Goal: Information Seeking & Learning: Learn about a topic

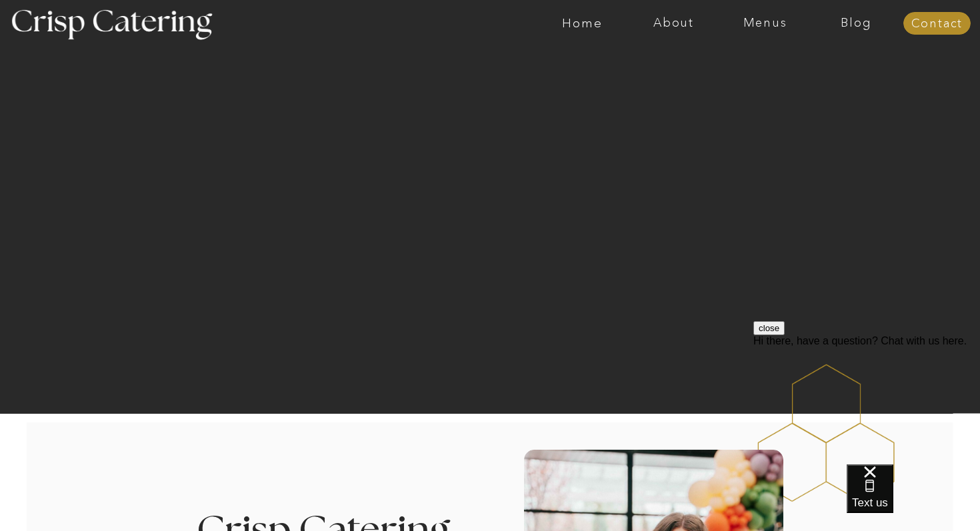
click at [785, 335] on button "close" at bounding box center [768, 328] width 31 height 14
click at [759, 29] on nav "Menus" at bounding box center [764, 23] width 91 height 13
click at [748, 81] on nav "Winter (Sep-Feb)" at bounding box center [763, 78] width 109 height 13
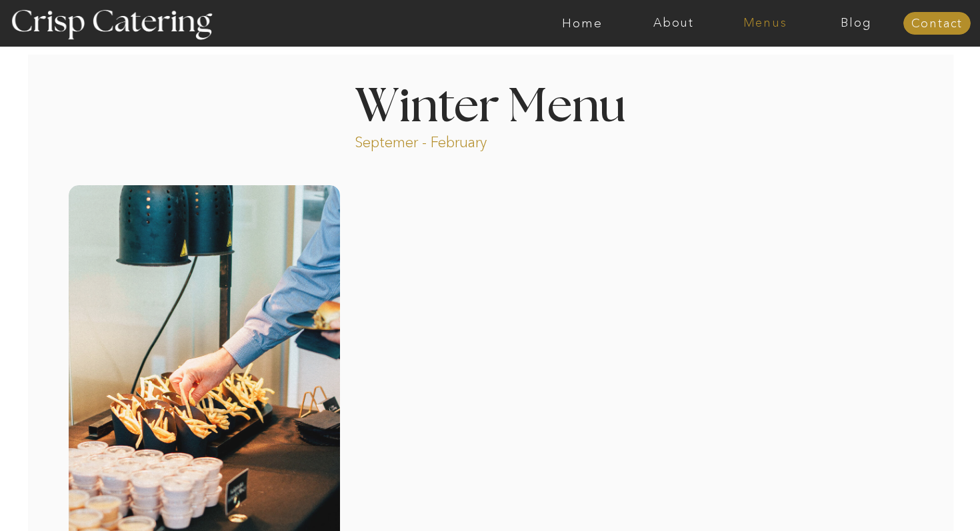
click at [764, 27] on nav "Menus" at bounding box center [764, 23] width 91 height 13
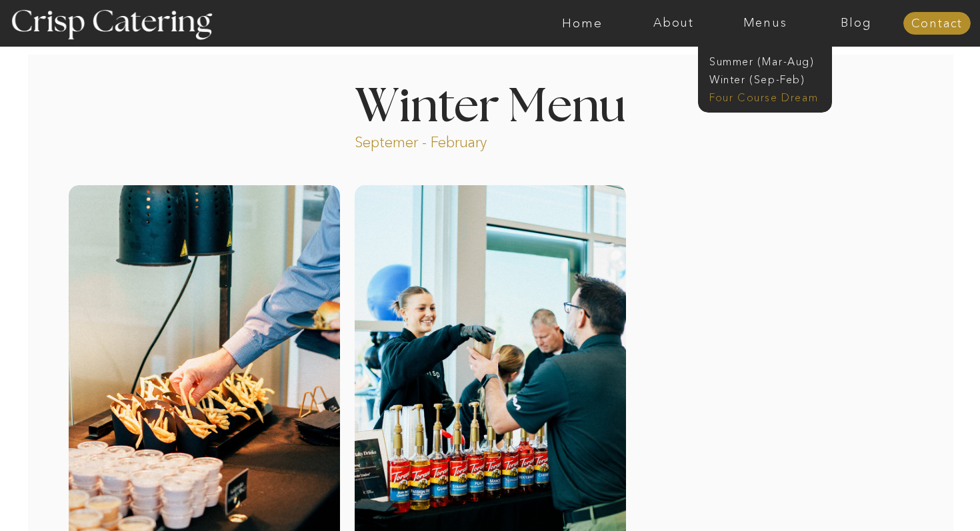
click at [749, 97] on nav "Four Course Dream" at bounding box center [768, 96] width 119 height 13
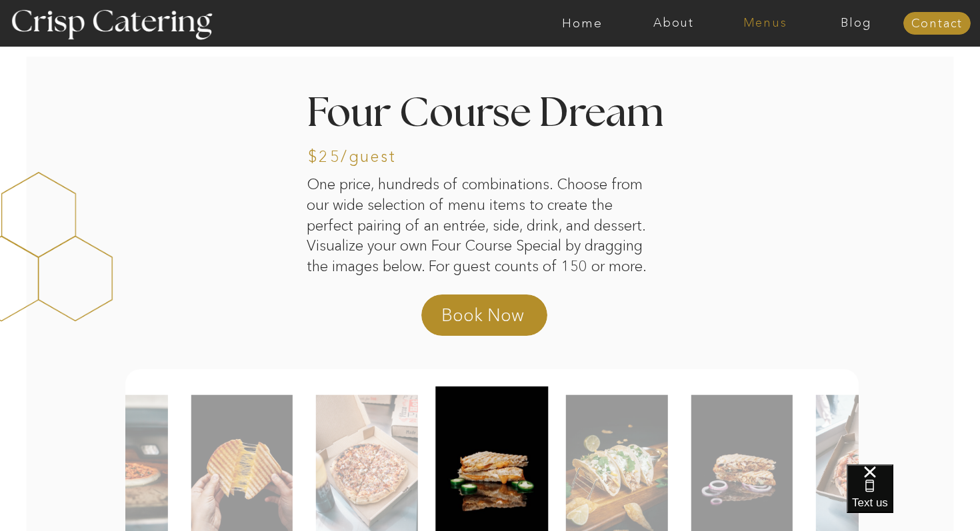
click at [767, 17] on nav "Menus" at bounding box center [764, 23] width 91 height 13
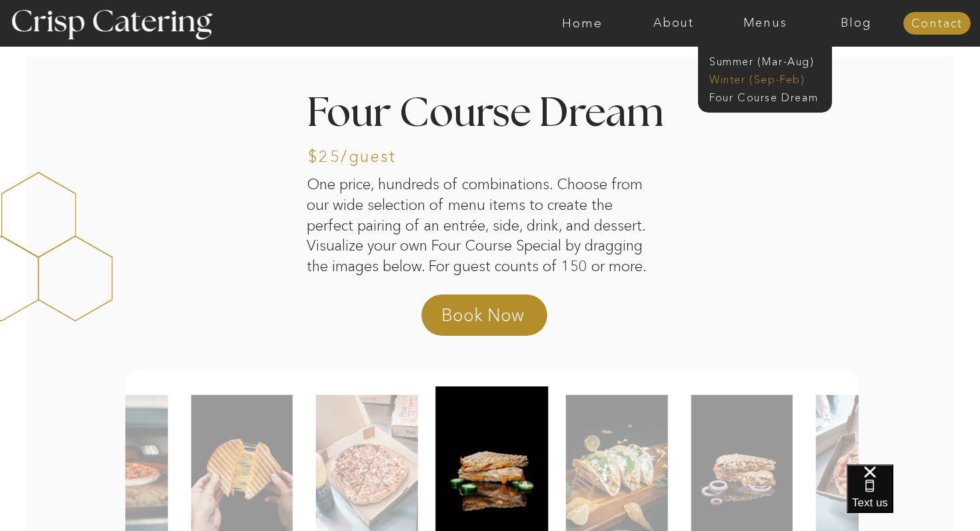
click at [751, 78] on nav "Winter (Sep-Feb)" at bounding box center [763, 78] width 109 height 13
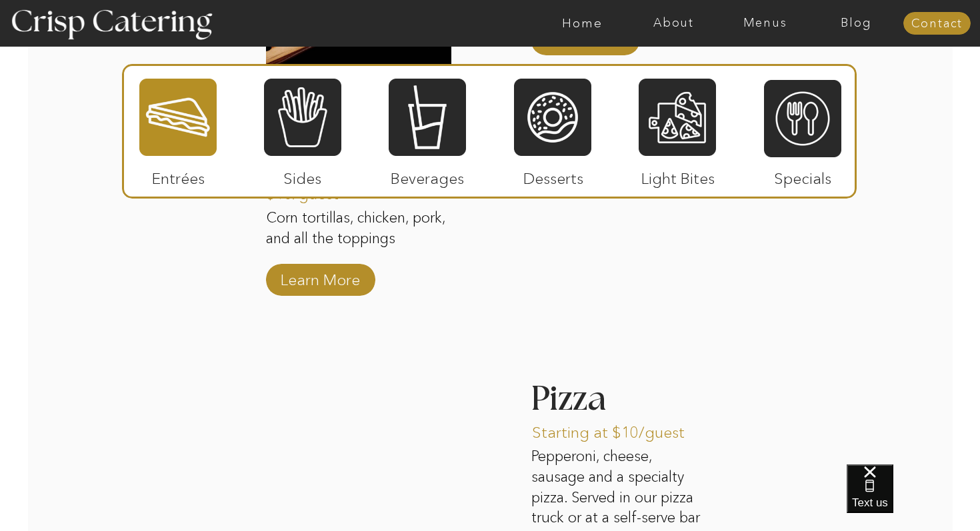
scroll to position [1758, 0]
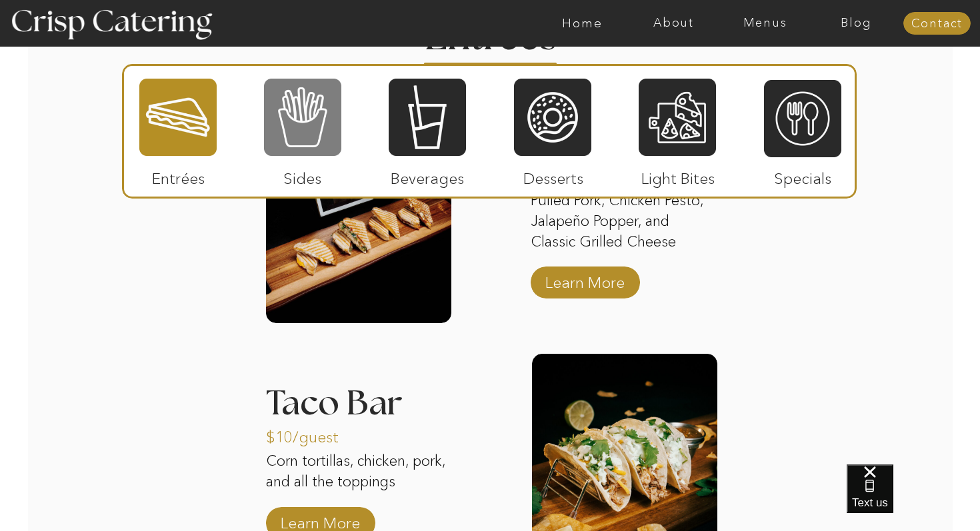
click at [287, 127] on div at bounding box center [302, 117] width 77 height 80
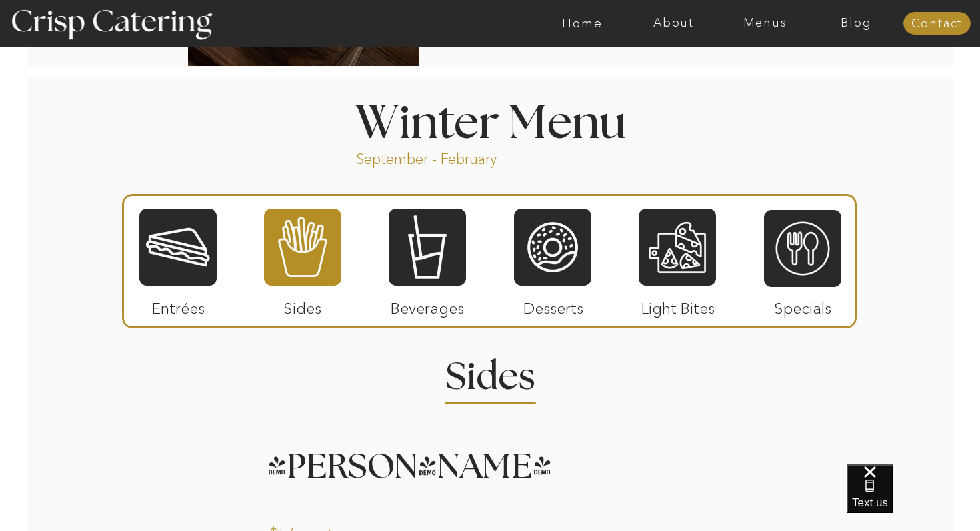
scroll to position [1419, 0]
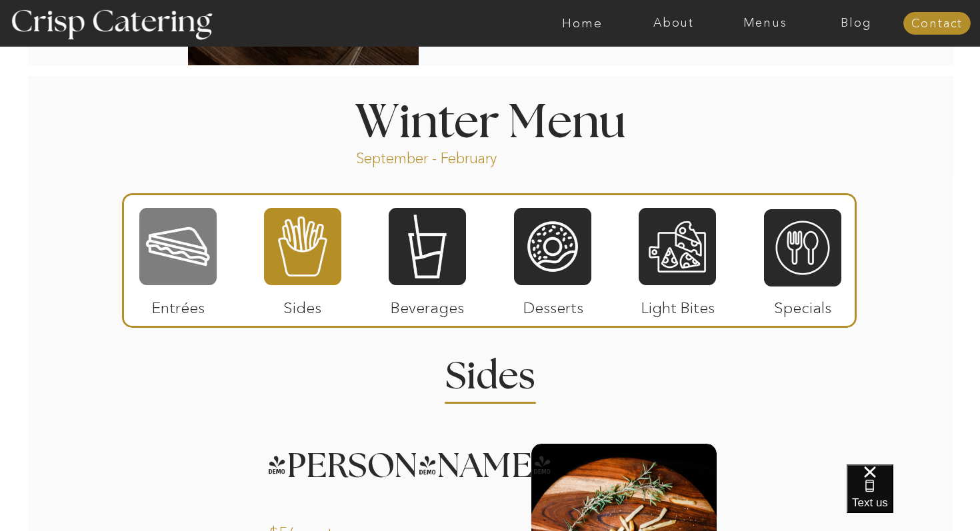
click at [179, 265] on div at bounding box center [177, 247] width 77 height 80
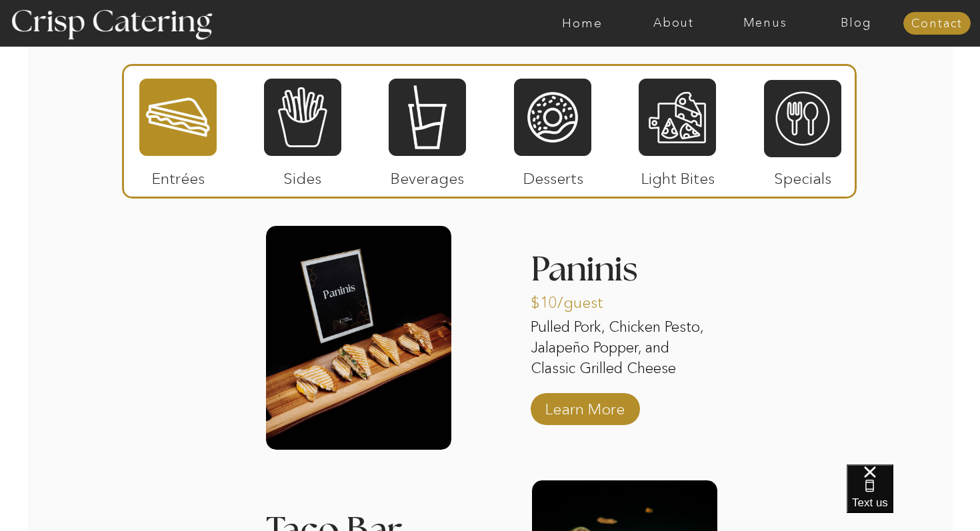
scroll to position [1632, 0]
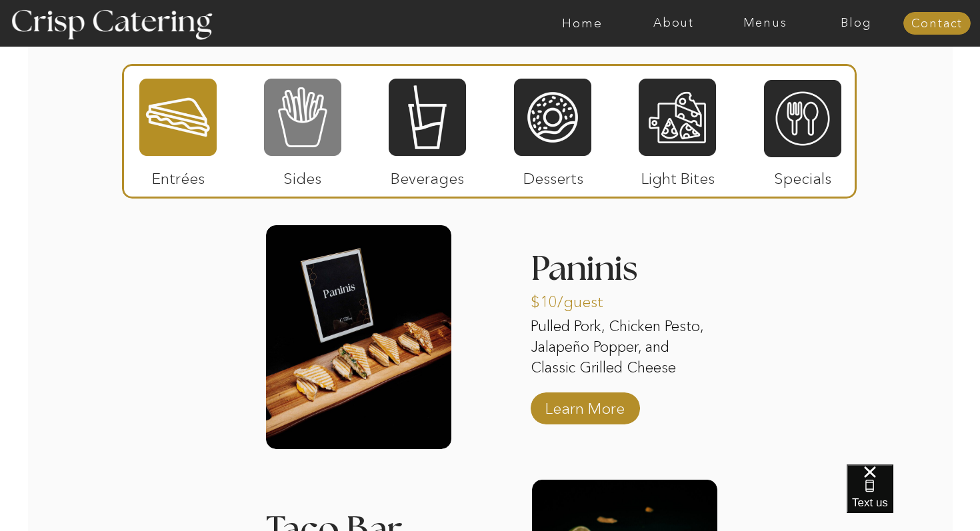
click at [313, 142] on div at bounding box center [302, 117] width 77 height 80
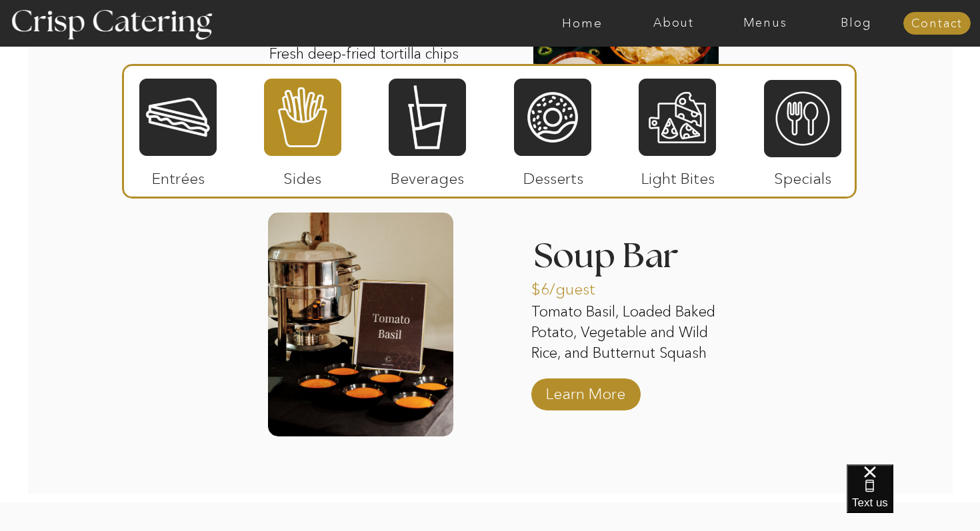
scroll to position [2428, 0]
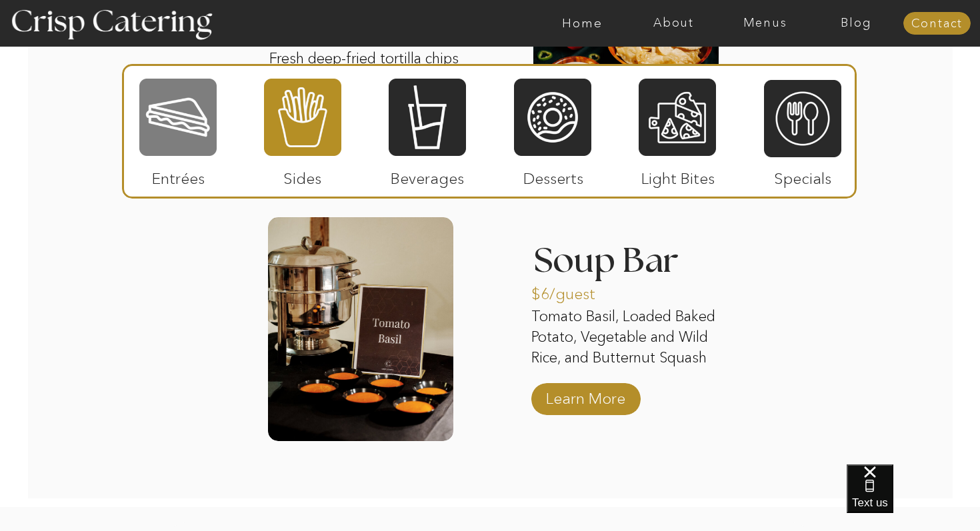
click at [209, 120] on div at bounding box center [177, 117] width 77 height 80
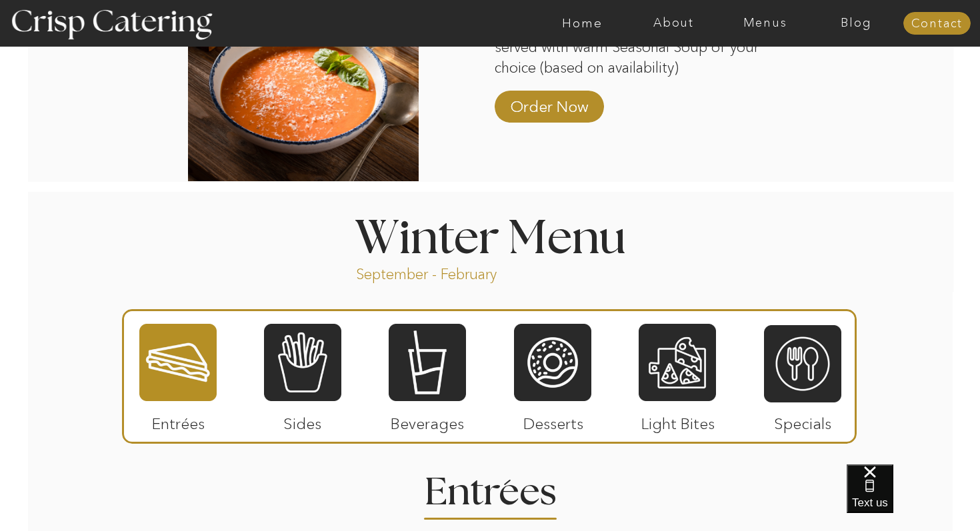
scroll to position [1303, 0]
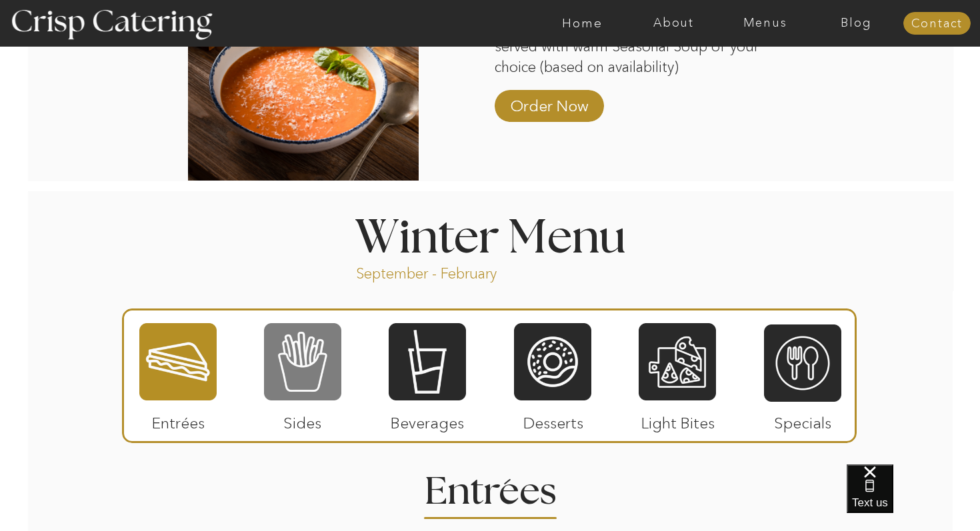
click at [301, 365] on div at bounding box center [302, 362] width 77 height 80
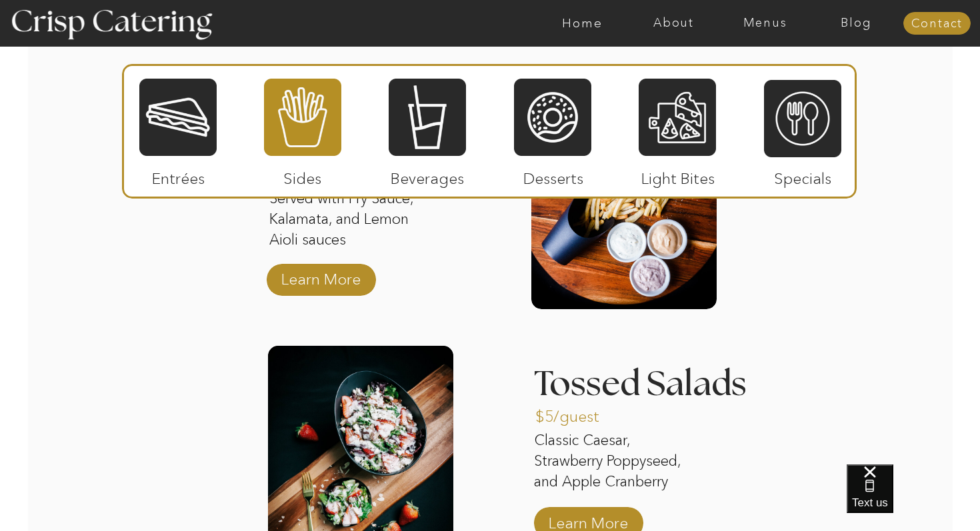
scroll to position [1775, 0]
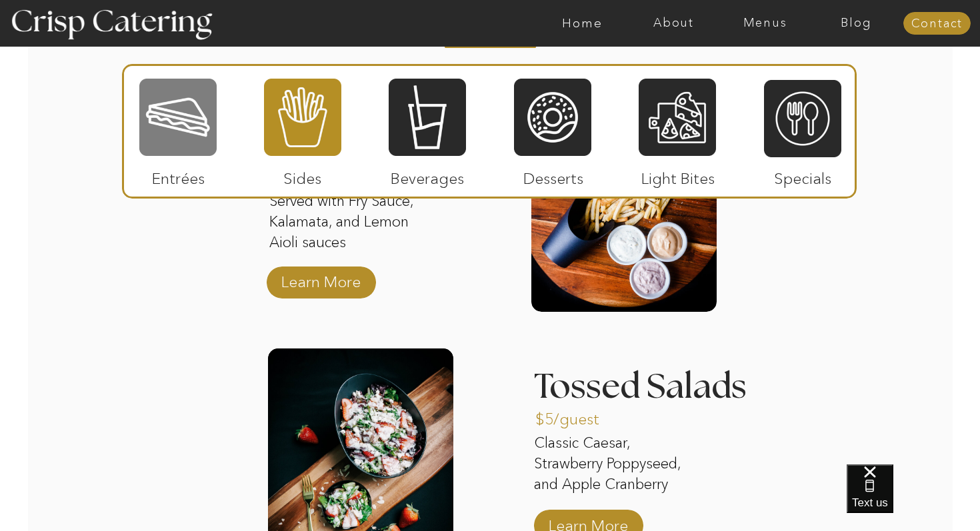
click at [154, 131] on div at bounding box center [177, 117] width 77 height 80
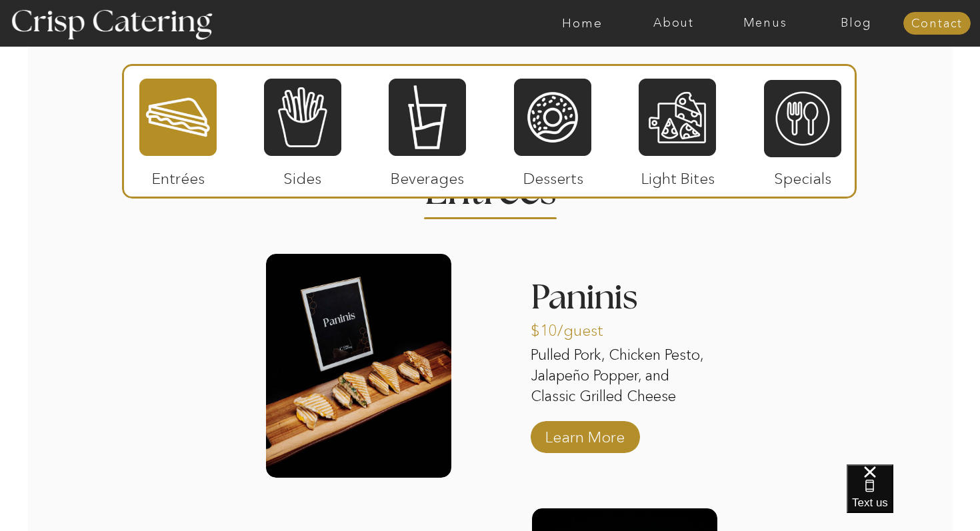
scroll to position [1606, 0]
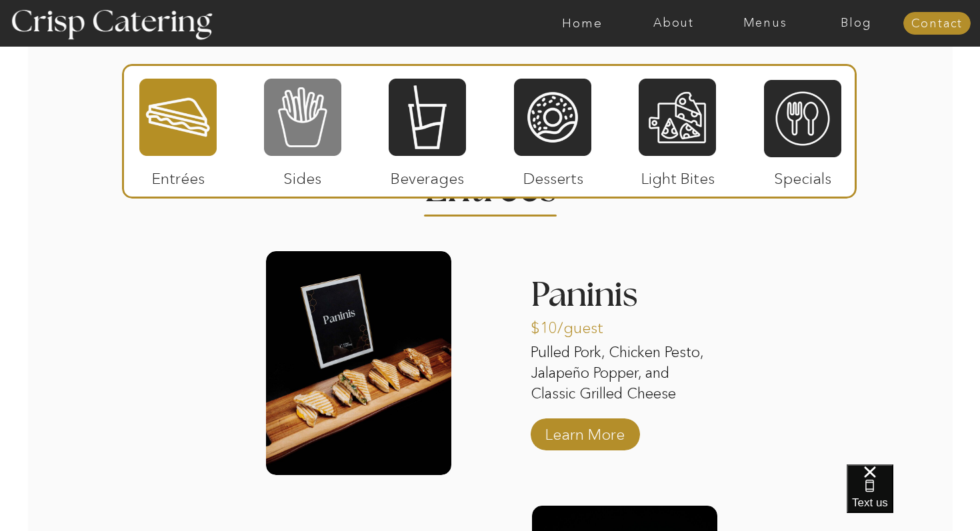
click at [299, 132] on div at bounding box center [302, 117] width 77 height 80
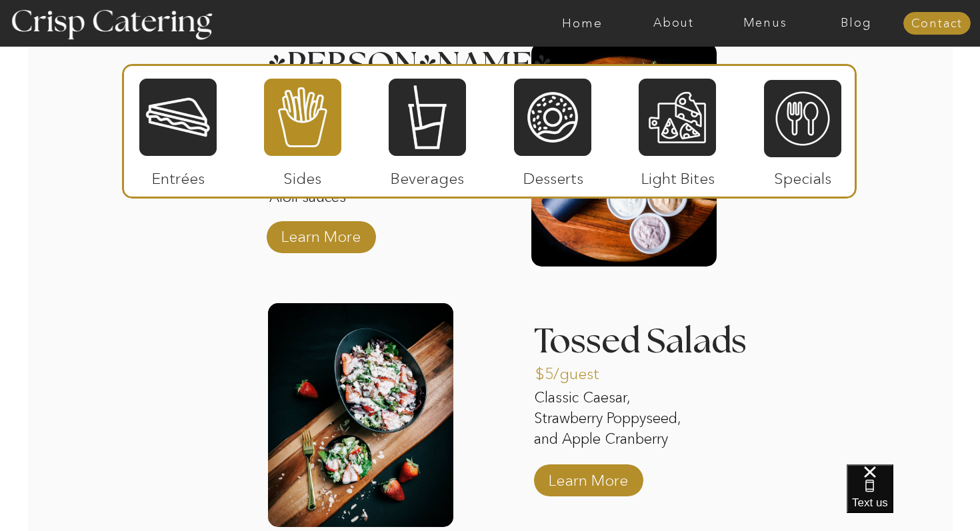
scroll to position [1853, 0]
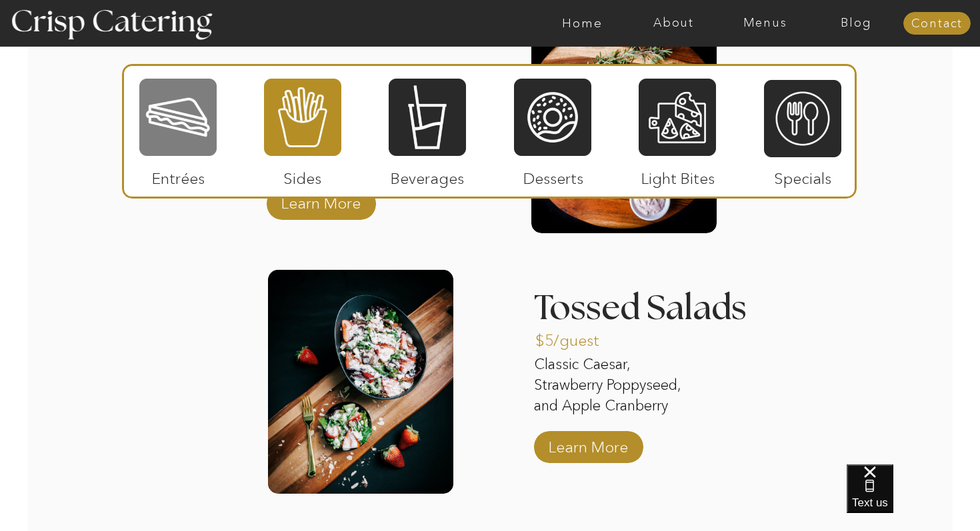
click at [203, 123] on div at bounding box center [177, 117] width 77 height 80
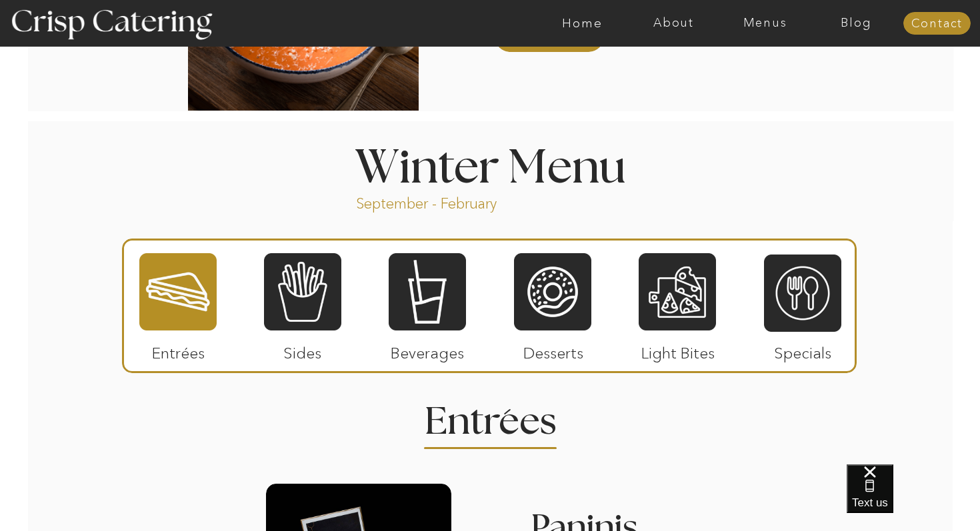
scroll to position [1393, 0]
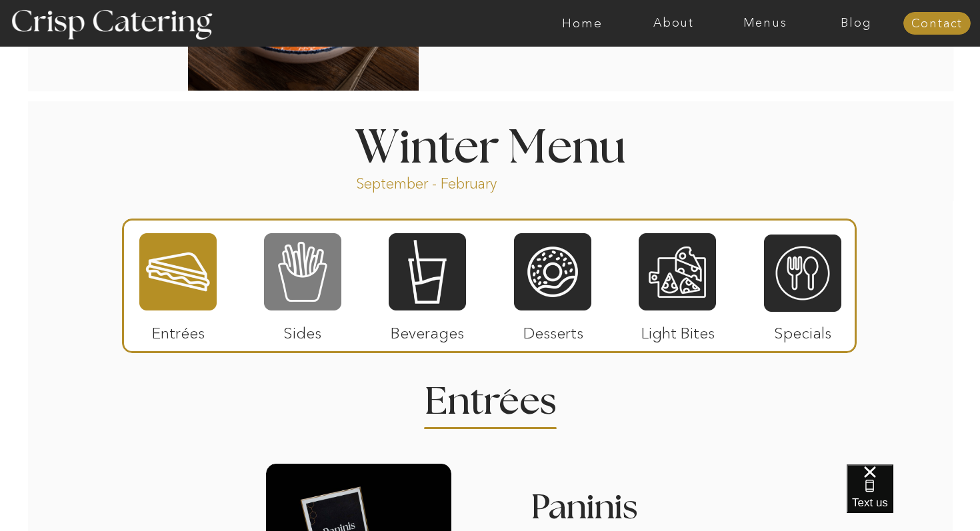
click at [295, 275] on div at bounding box center [302, 272] width 77 height 80
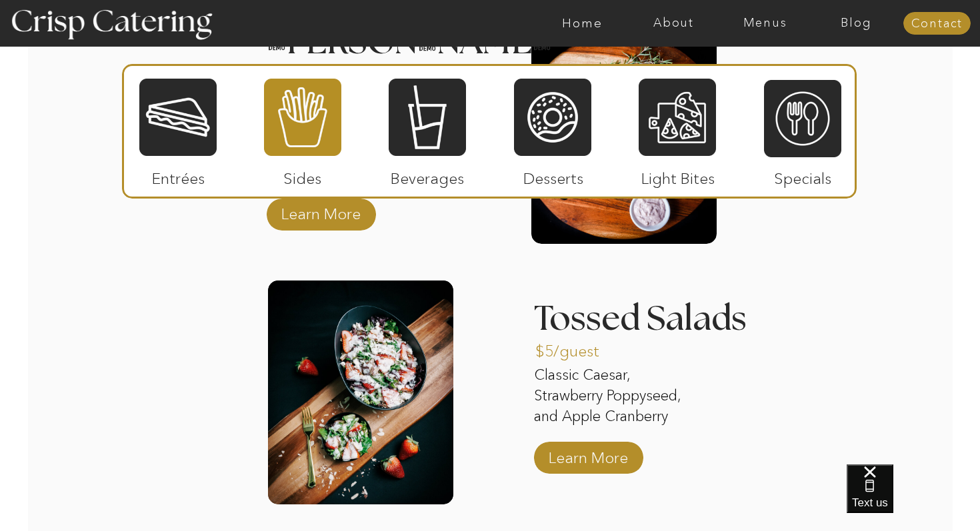
scroll to position [1850, 0]
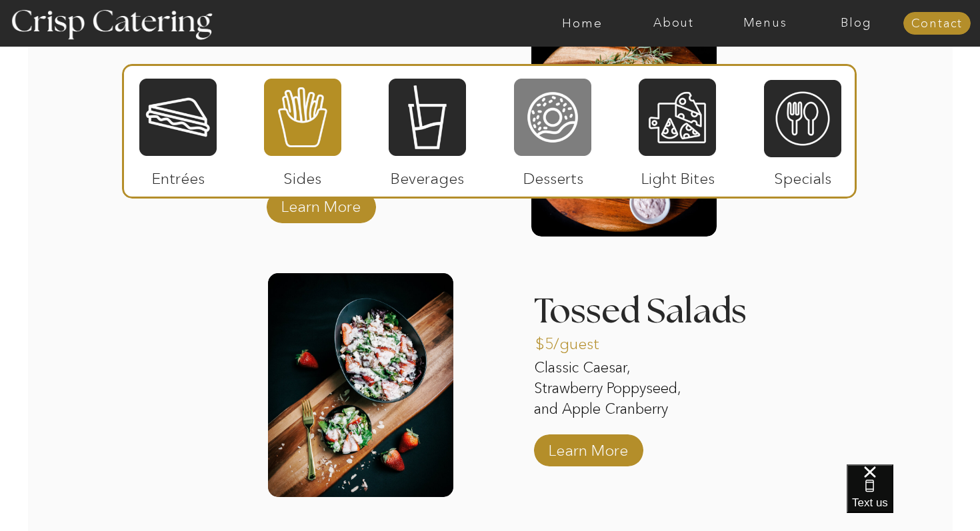
click at [541, 122] on div at bounding box center [552, 117] width 77 height 80
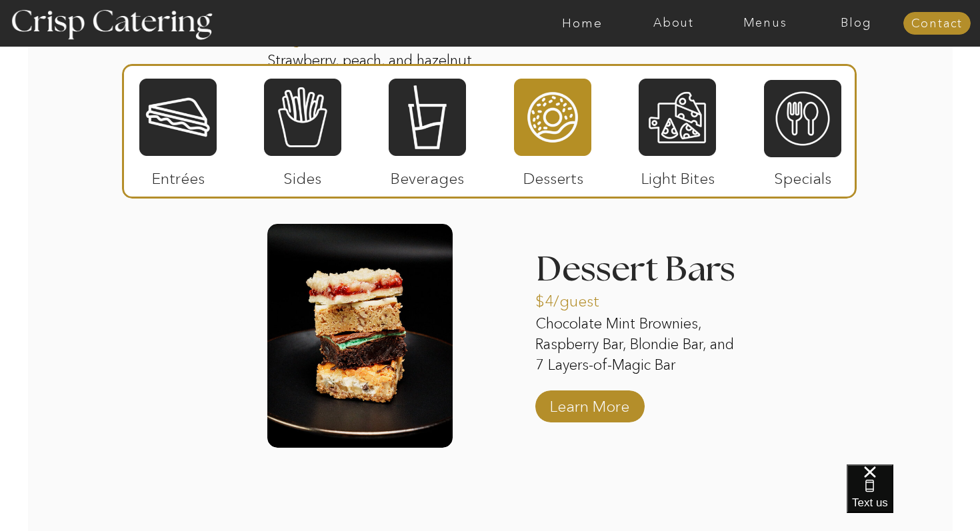
scroll to position [2169, 0]
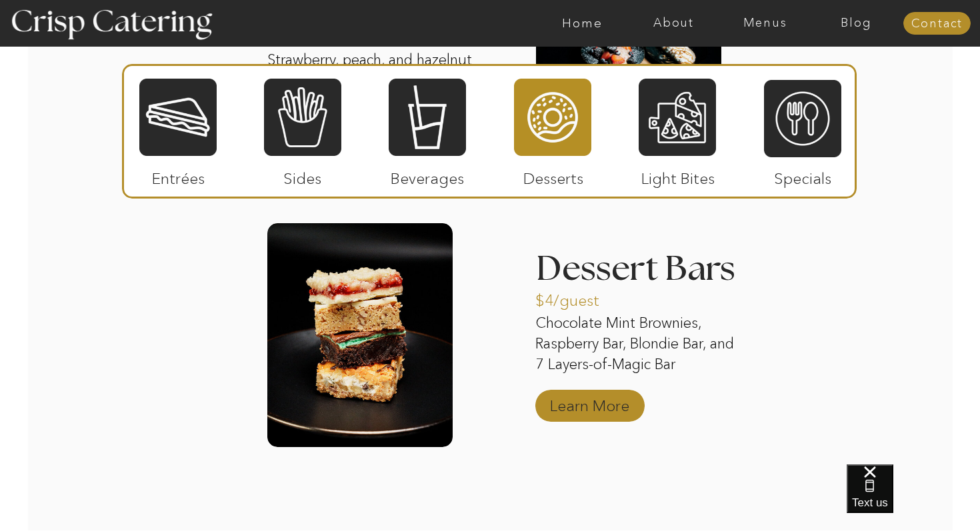
click at [569, 396] on p "Learn More" at bounding box center [589, 402] width 89 height 39
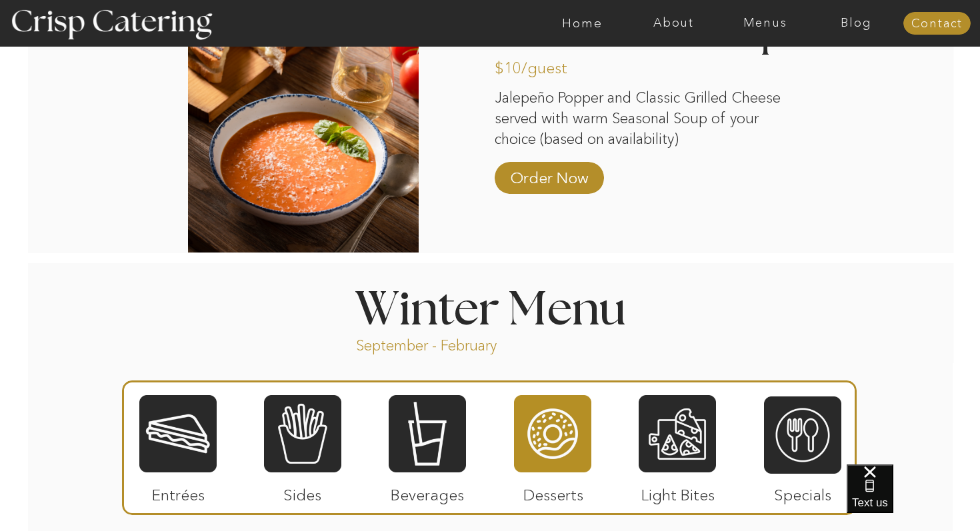
scroll to position [1225, 0]
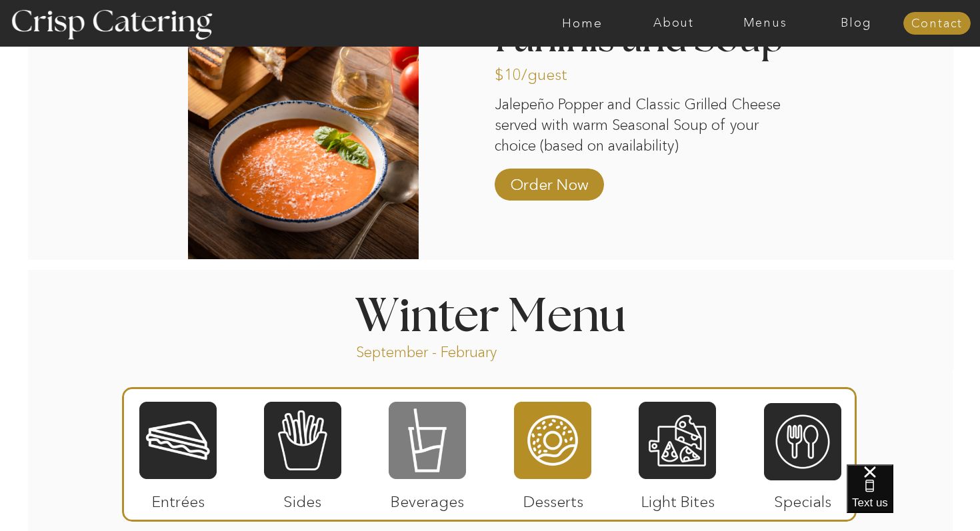
click at [453, 458] on div at bounding box center [427, 441] width 77 height 80
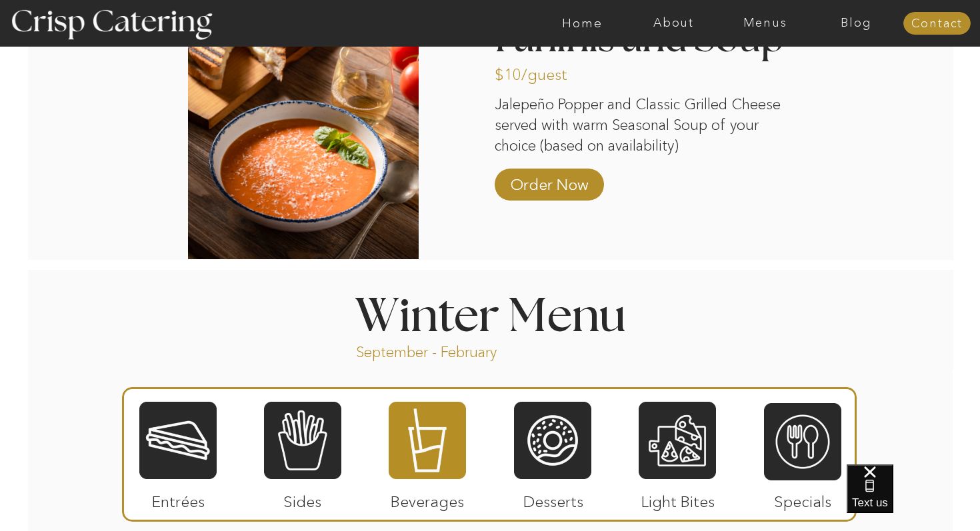
click at [453, 459] on div at bounding box center [427, 441] width 77 height 80
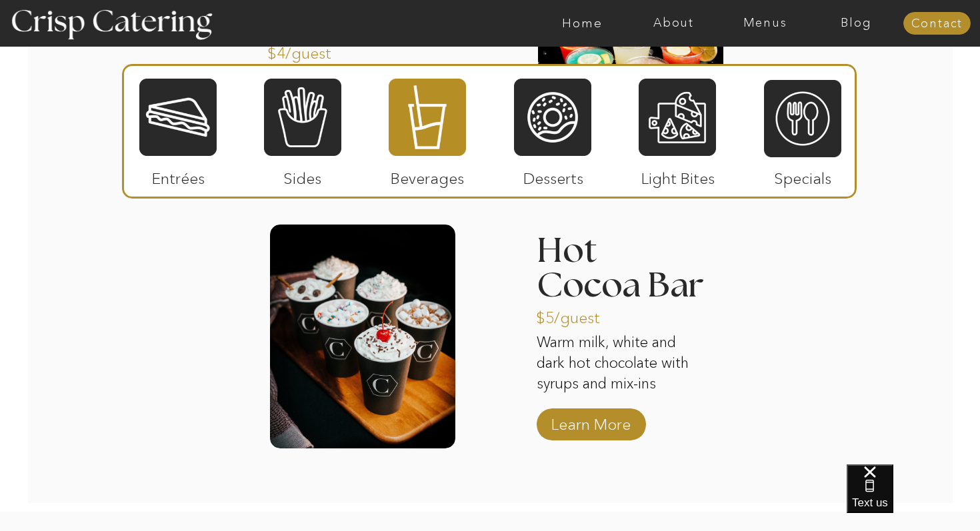
scroll to position [2150, 0]
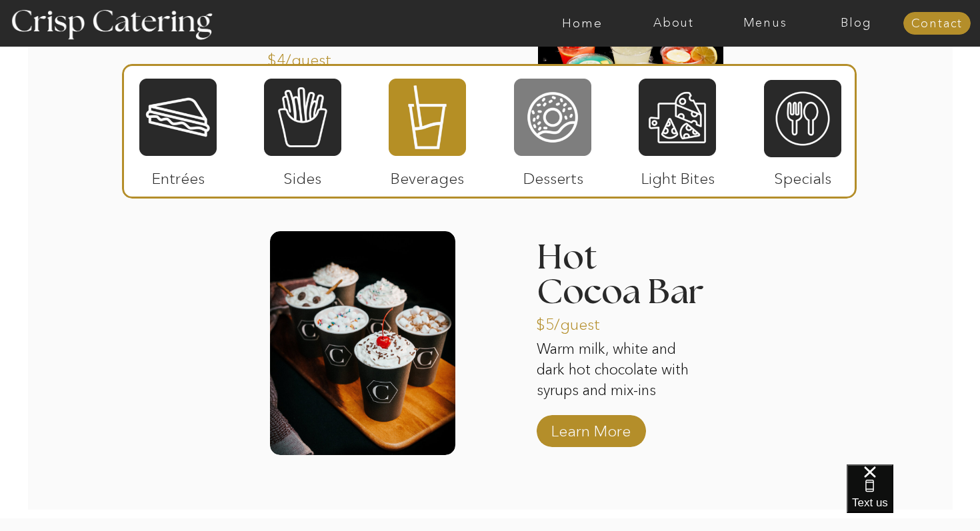
click at [530, 145] on div at bounding box center [552, 117] width 77 height 80
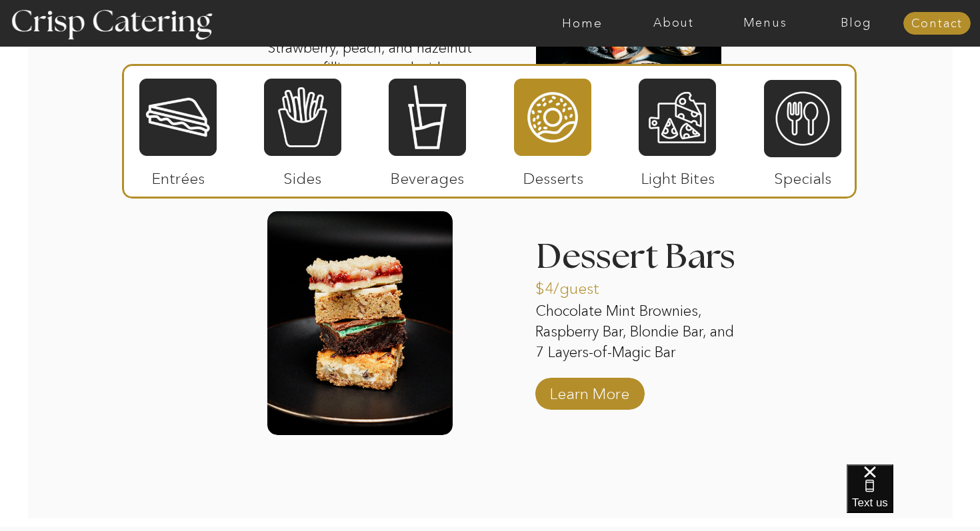
scroll to position [2169, 0]
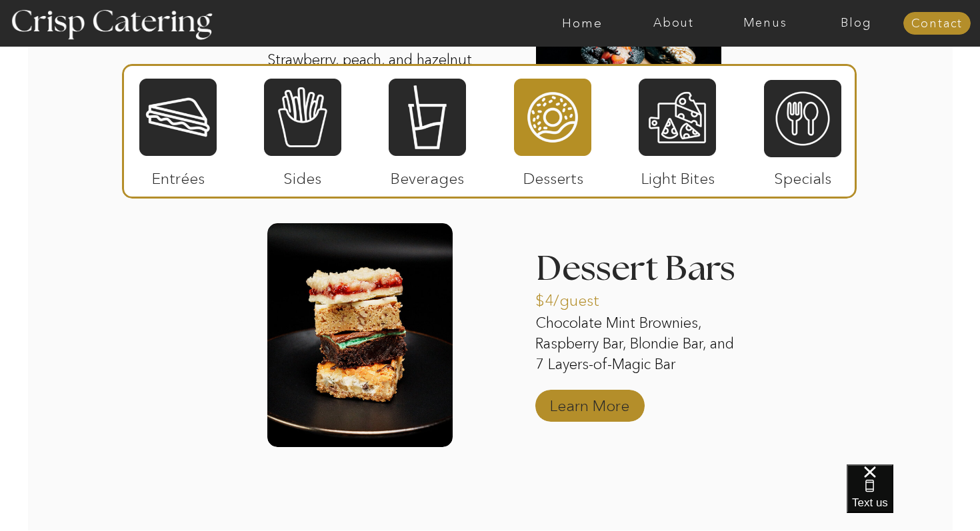
click at [594, 414] on p "Learn More" at bounding box center [589, 402] width 89 height 39
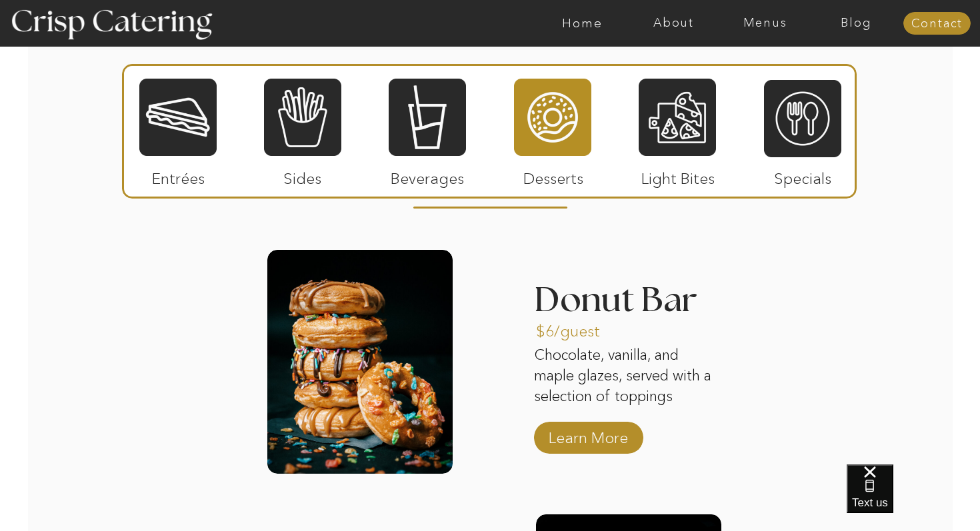
scroll to position [1594, 0]
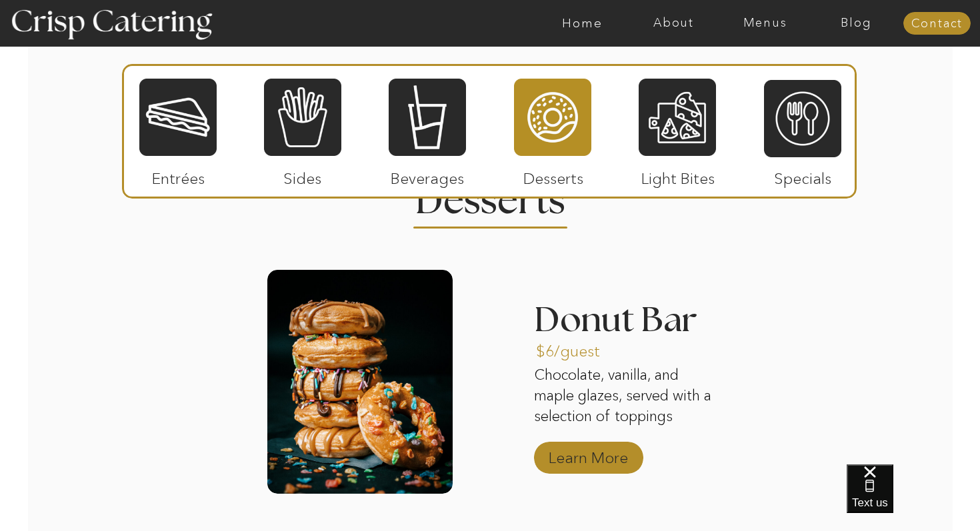
click at [600, 471] on p "Learn More" at bounding box center [588, 454] width 89 height 39
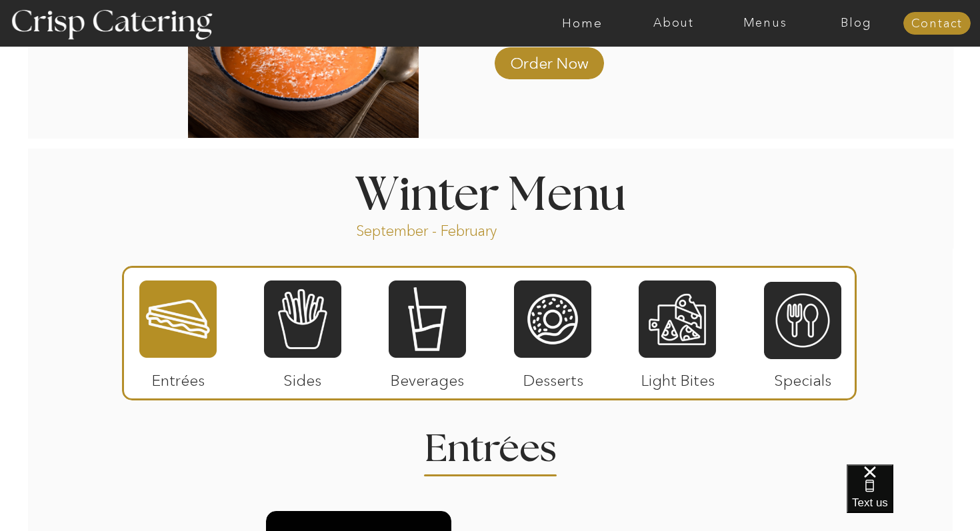
scroll to position [1362, 0]
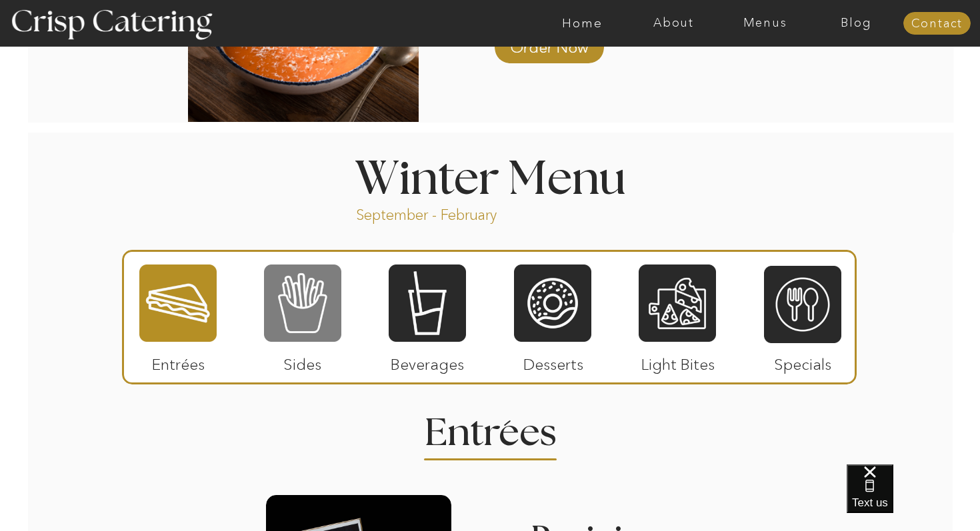
click at [300, 314] on div at bounding box center [302, 303] width 77 height 80
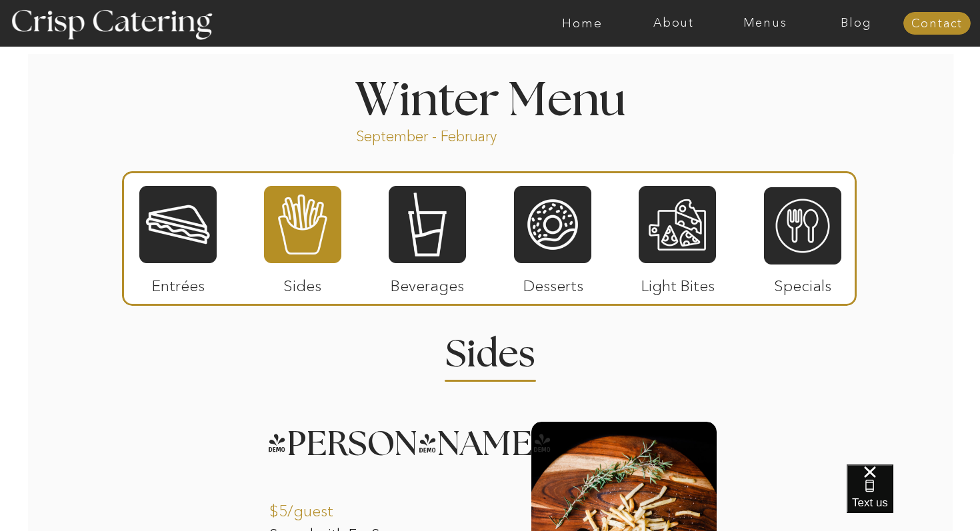
scroll to position [1451, 0]
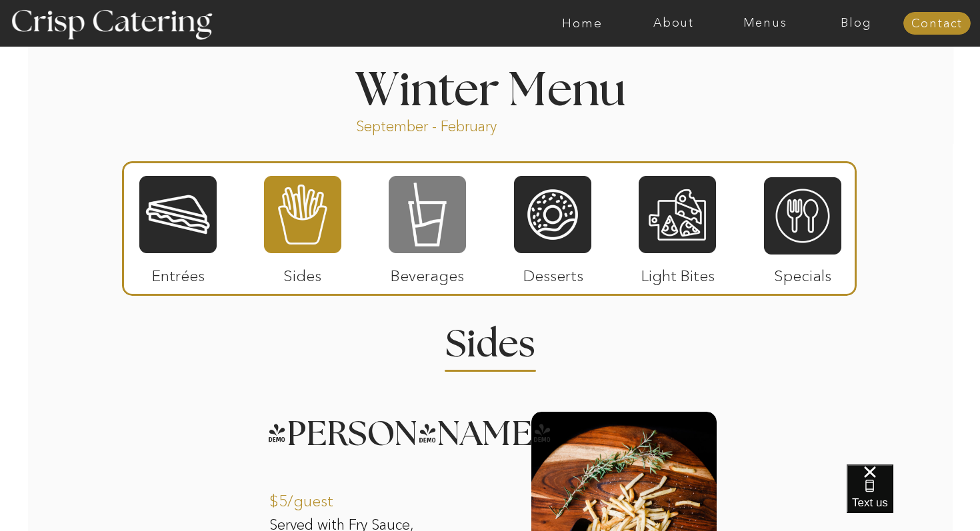
click at [419, 231] on div at bounding box center [427, 215] width 77 height 80
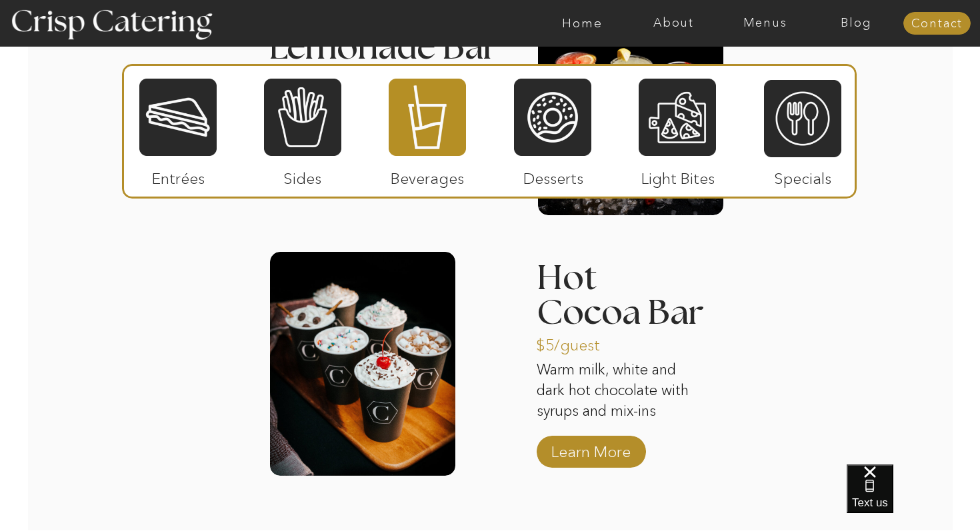
scroll to position [2127, 0]
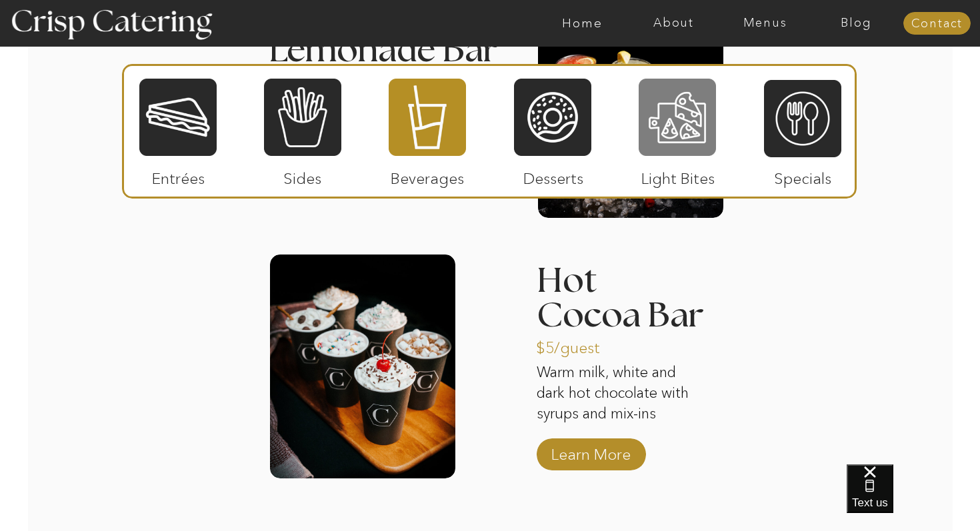
click at [696, 128] on div at bounding box center [677, 117] width 77 height 80
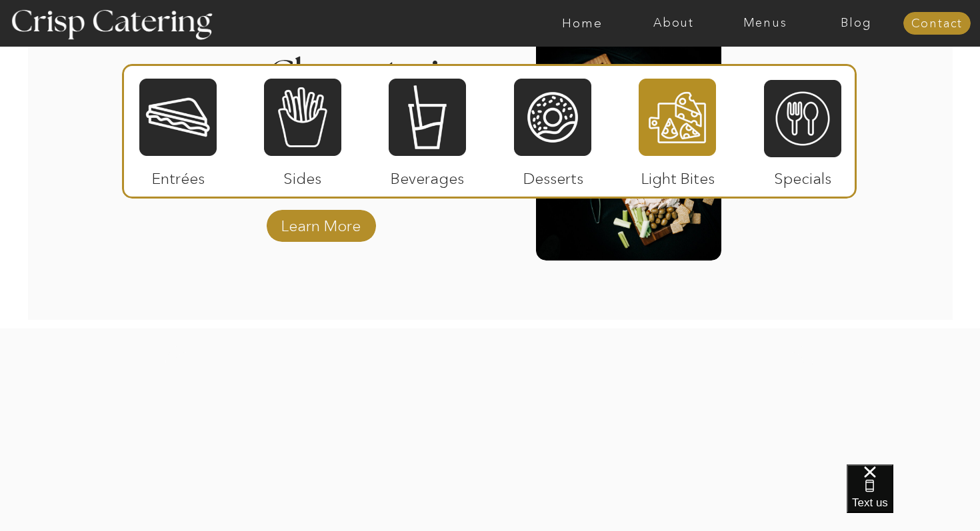
scroll to position [1837, 0]
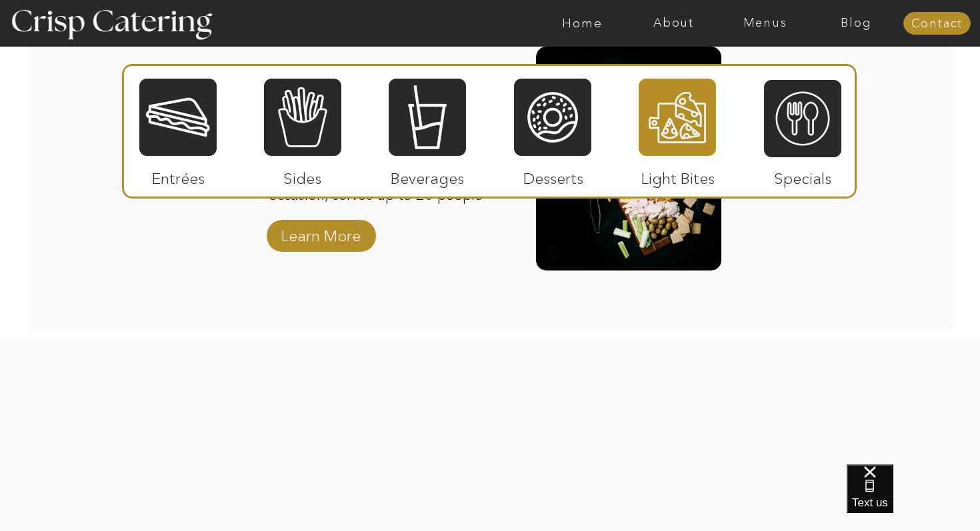
click at [655, 127] on div at bounding box center [677, 117] width 77 height 80
click at [676, 128] on div at bounding box center [677, 117] width 77 height 80
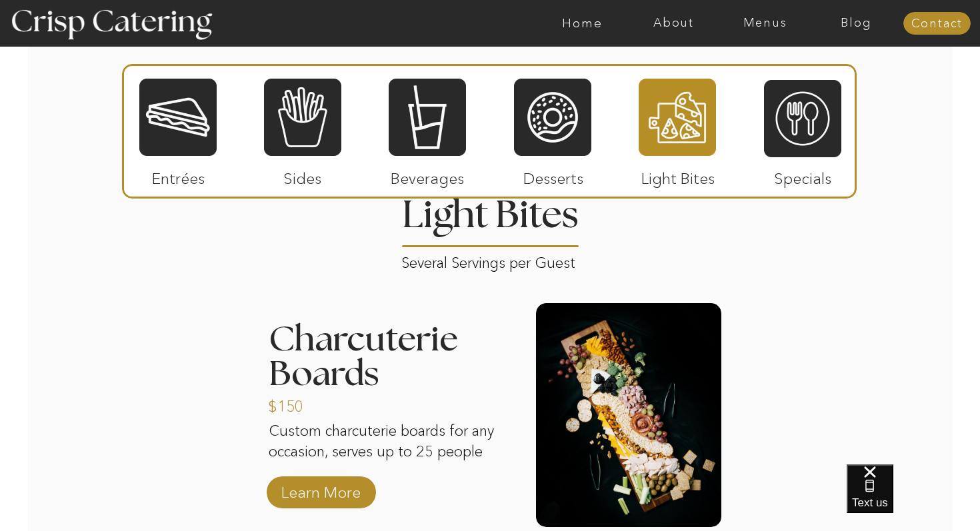
scroll to position [1579, 0]
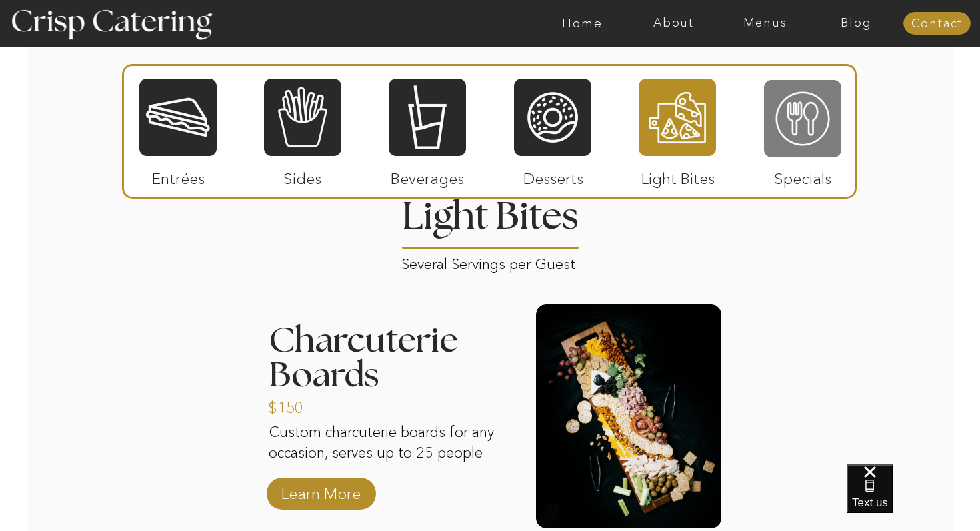
click at [819, 119] on div at bounding box center [802, 119] width 77 height 80
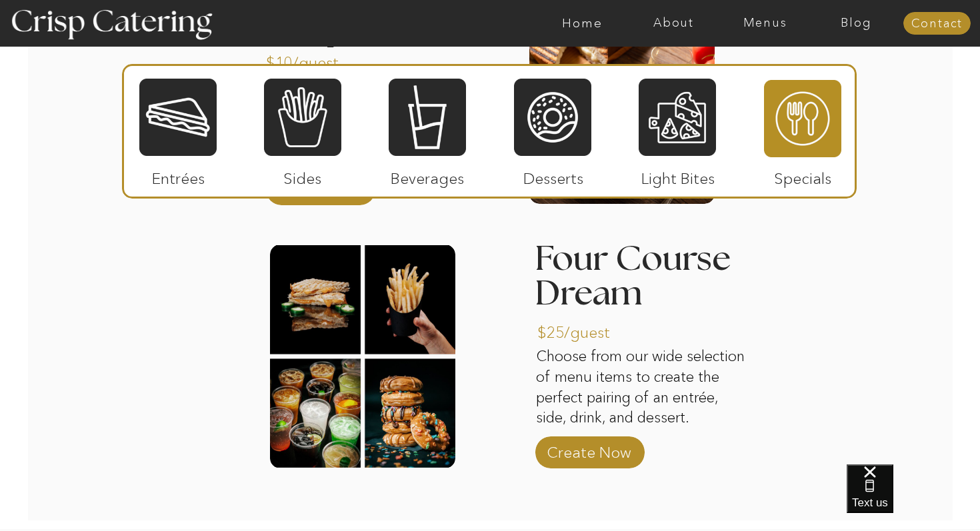
scroll to position [1893, 0]
click at [186, 121] on div at bounding box center [177, 117] width 77 height 80
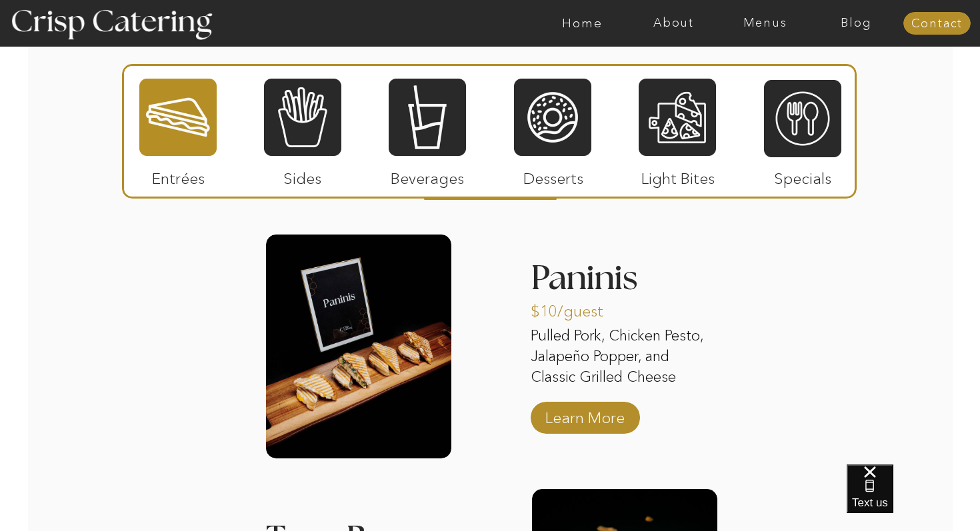
scroll to position [1619, 0]
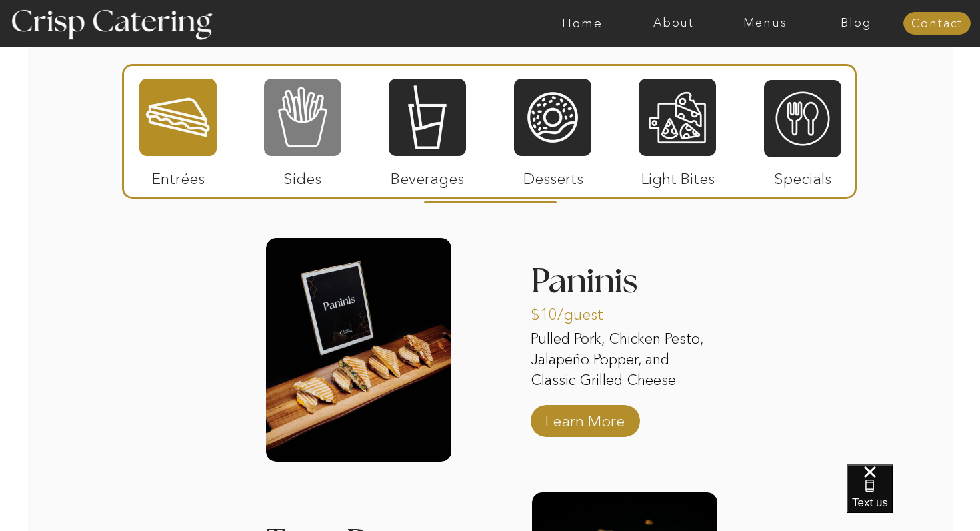
click at [332, 117] on div at bounding box center [302, 117] width 77 height 80
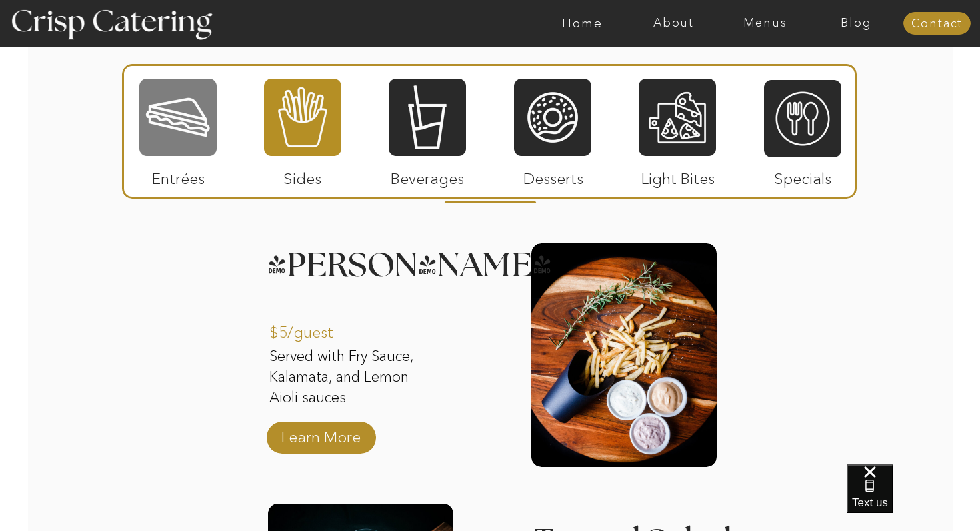
click at [193, 151] on div at bounding box center [177, 117] width 77 height 80
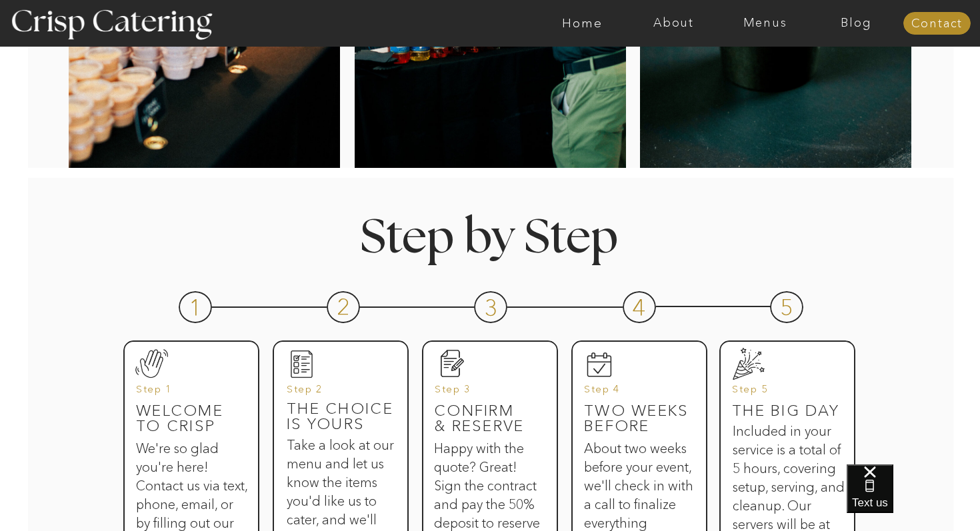
scroll to position [463, 0]
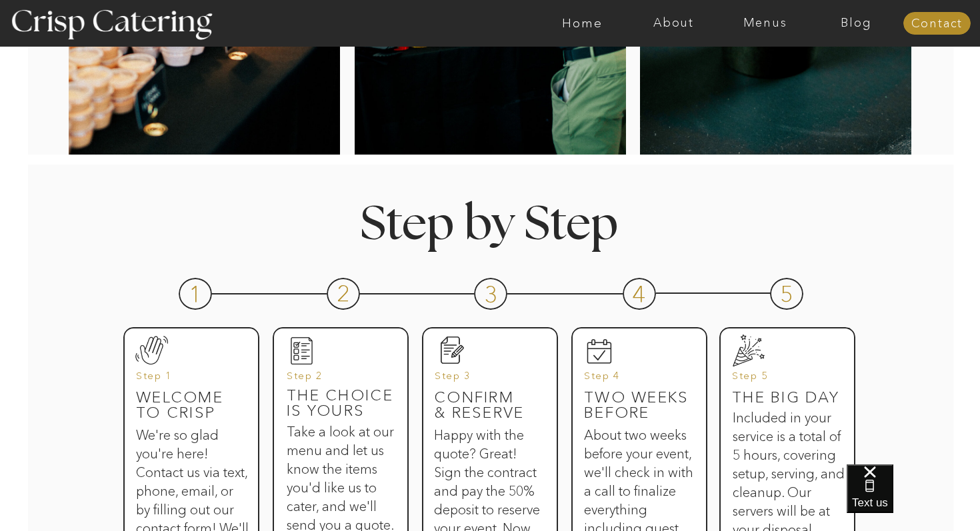
click at [668, 31] on div at bounding box center [542, 23] width 2114 height 47
click at [668, 23] on nav "About" at bounding box center [673, 23] width 91 height 13
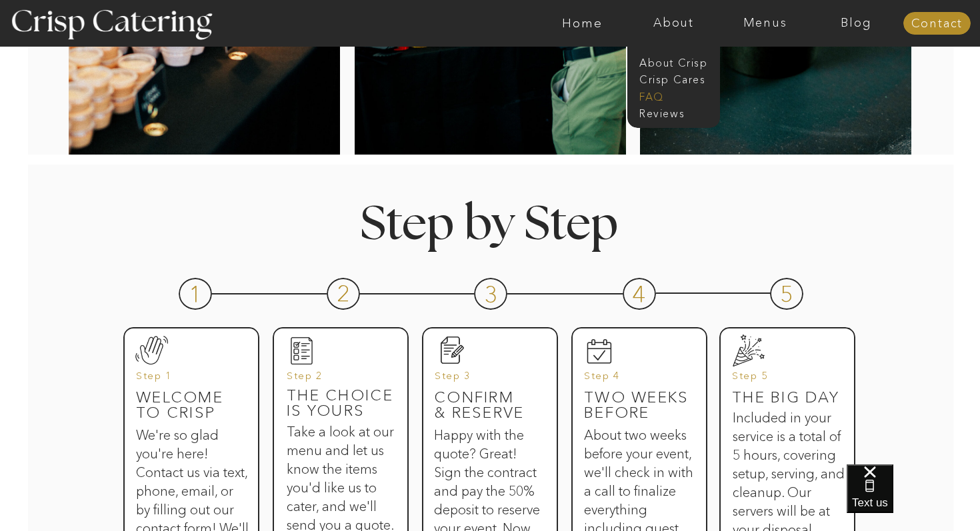
click at [649, 94] on nav "faq" at bounding box center [672, 95] width 67 height 13
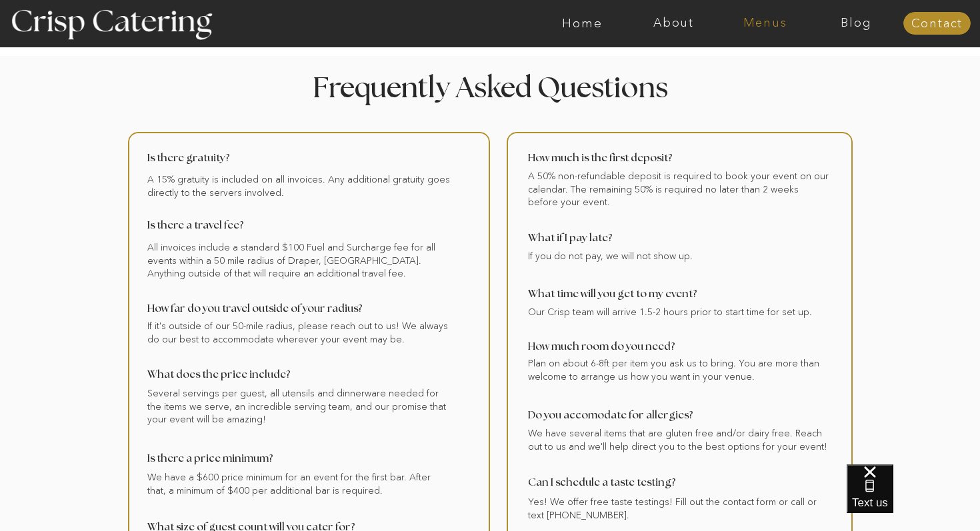
click at [771, 17] on nav "Menus" at bounding box center [764, 23] width 91 height 13
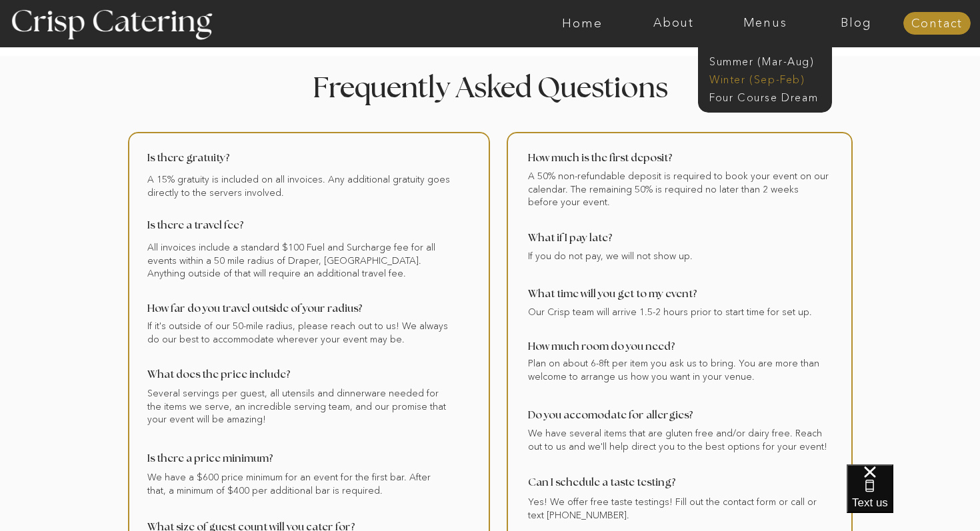
click at [735, 73] on nav "Winter (Sep-Feb)" at bounding box center [763, 78] width 109 height 13
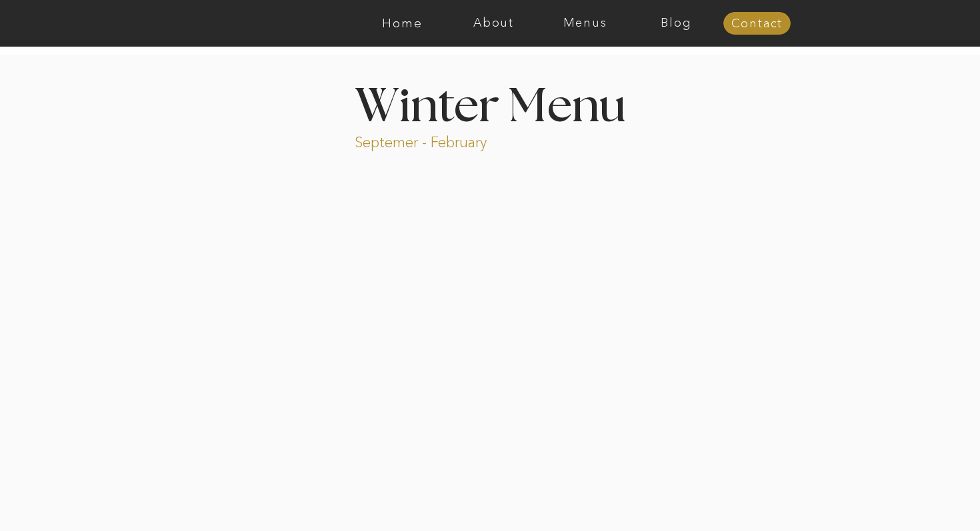
click at [577, 26] on nav "Menus" at bounding box center [584, 23] width 91 height 13
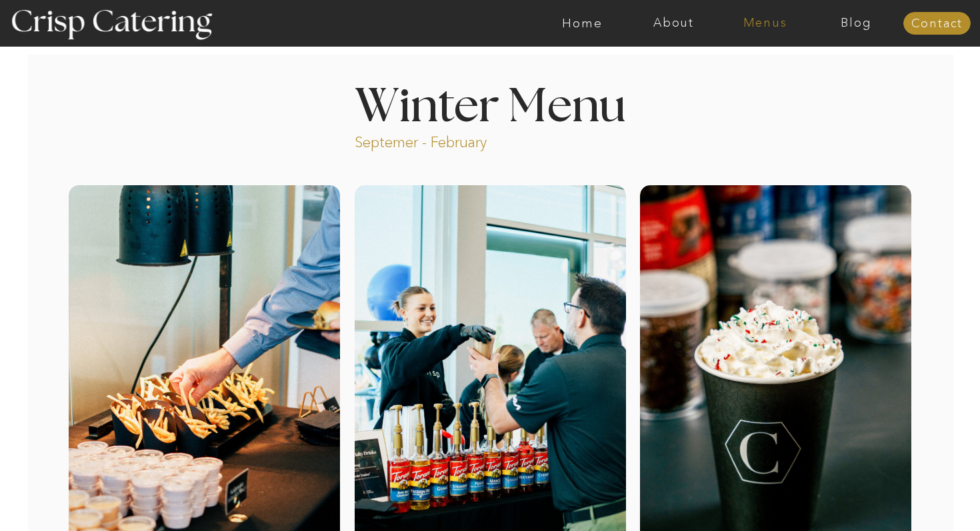
click at [735, 27] on nav "Menus" at bounding box center [764, 23] width 91 height 13
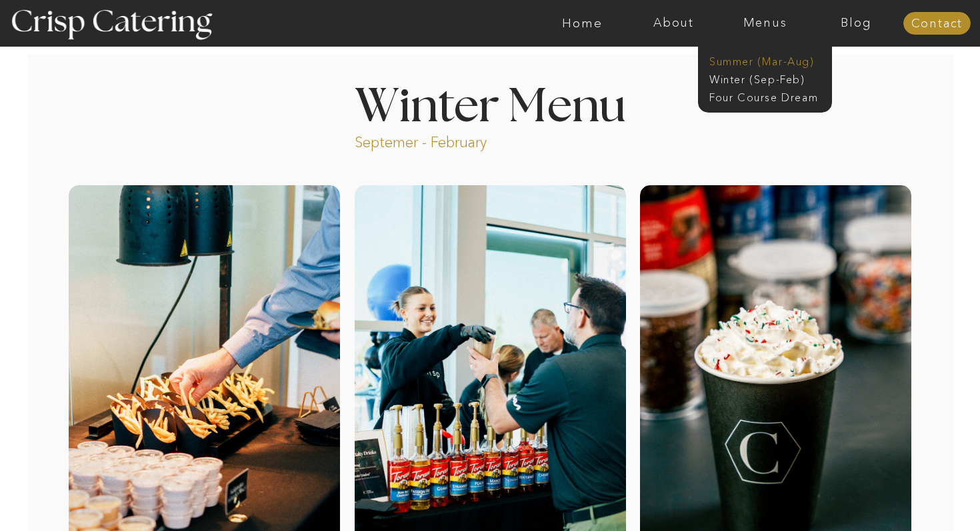
click at [743, 61] on nav "Summer (Mar-Aug)" at bounding box center [768, 60] width 119 height 13
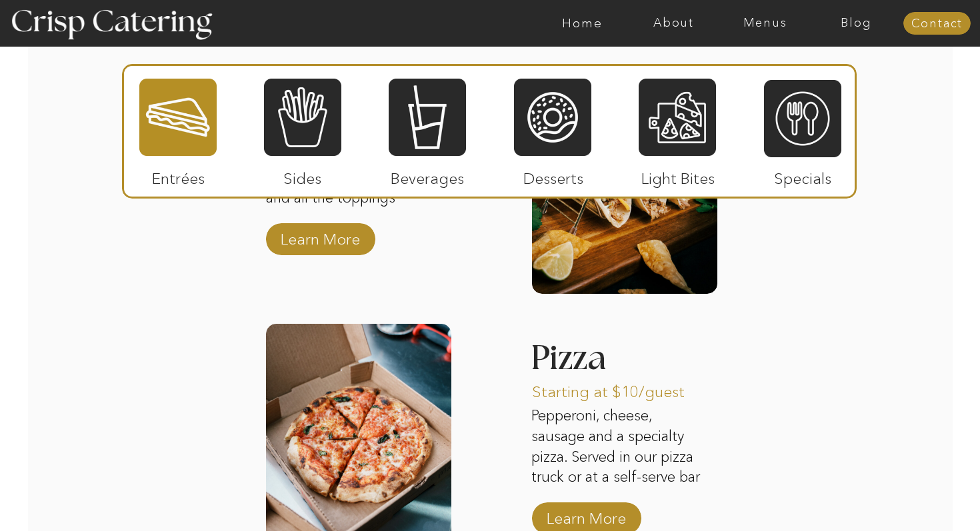
scroll to position [1613, 0]
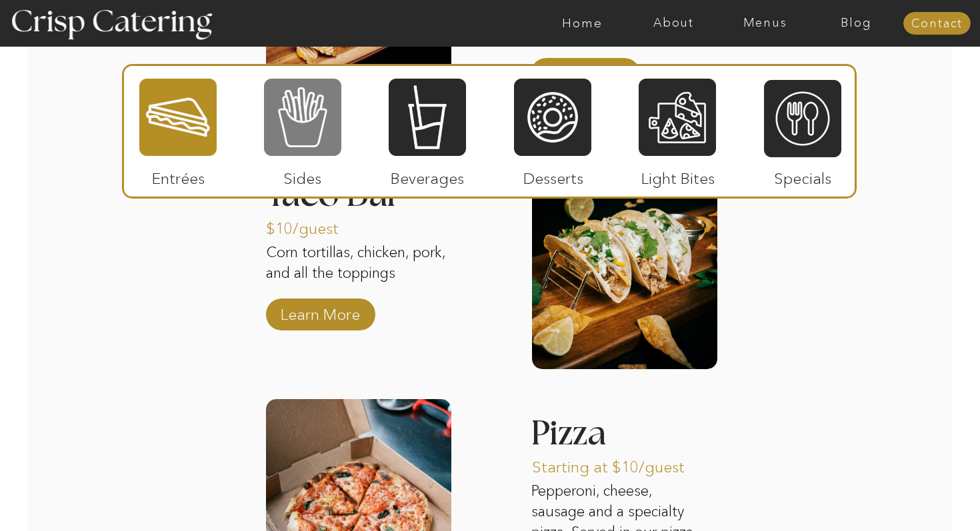
click at [313, 116] on div at bounding box center [302, 117] width 77 height 80
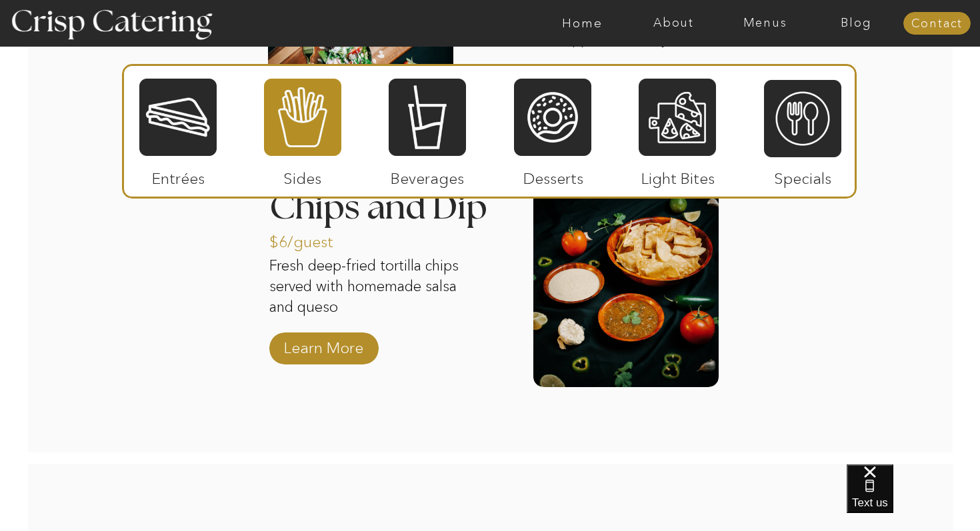
scroll to position [1857, 0]
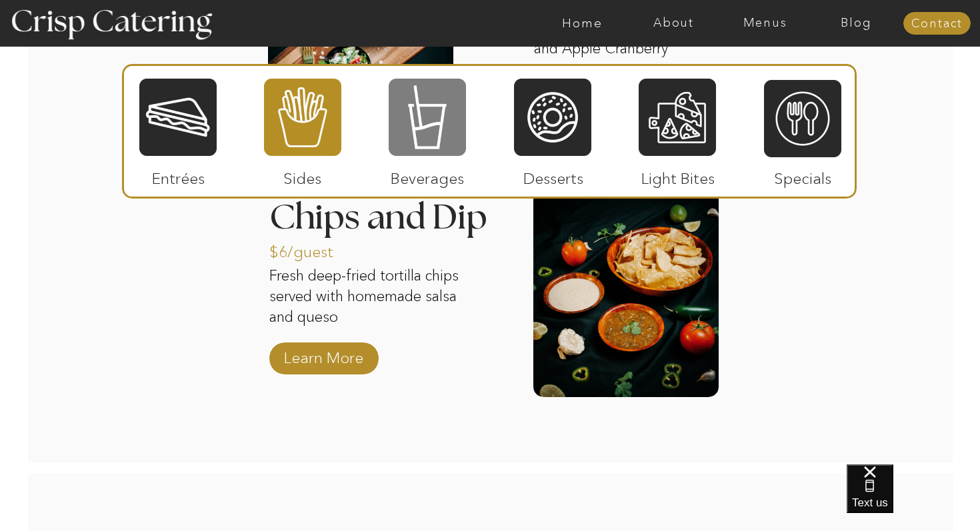
click at [416, 140] on div at bounding box center [427, 117] width 77 height 80
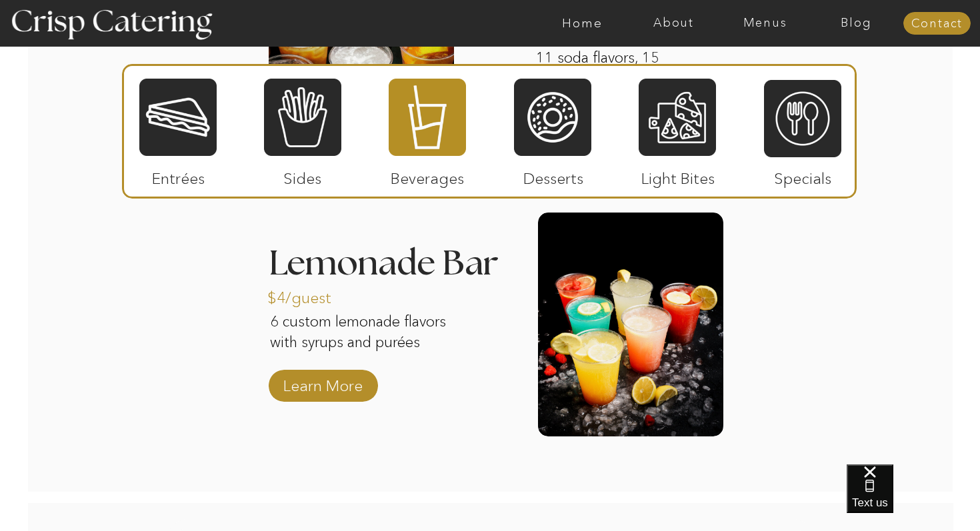
scroll to position [1552, 0]
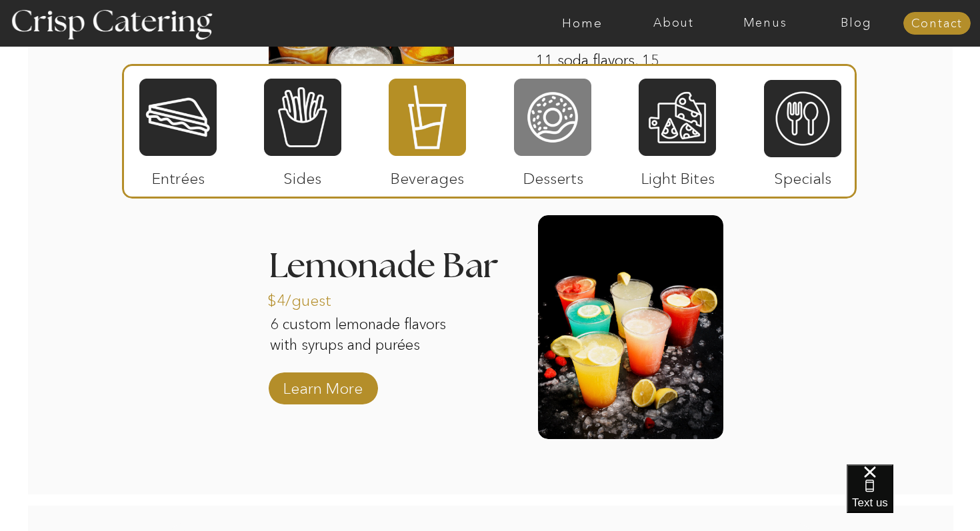
click at [534, 105] on div at bounding box center [552, 117] width 77 height 80
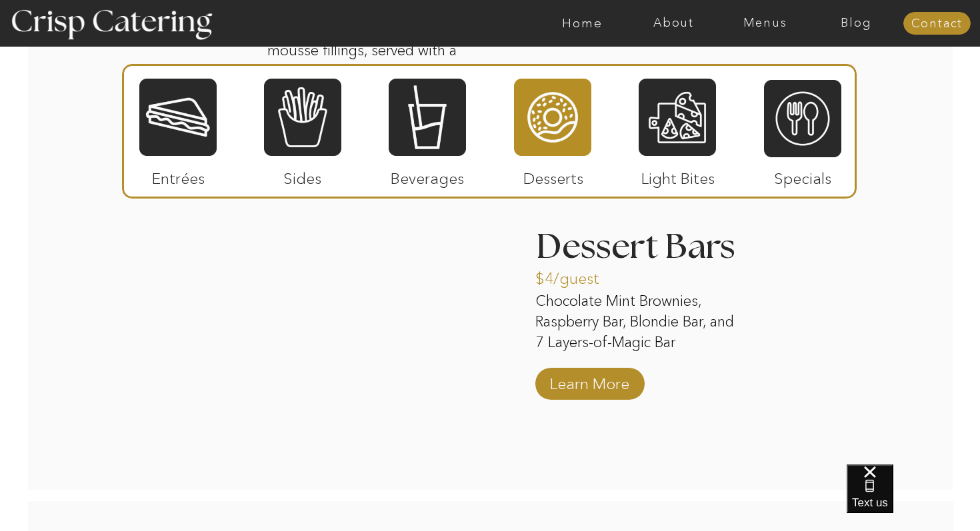
scroll to position [1867, 0]
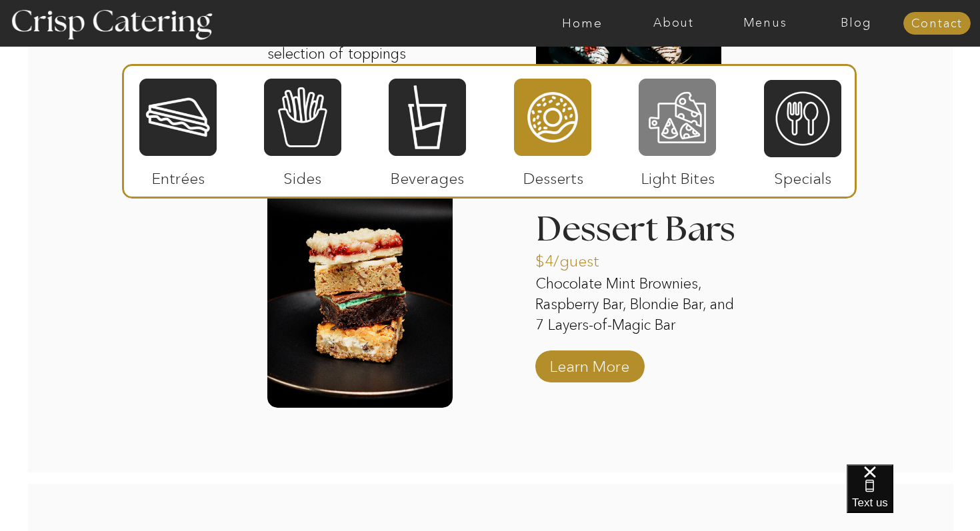
click at [692, 125] on div at bounding box center [677, 117] width 77 height 80
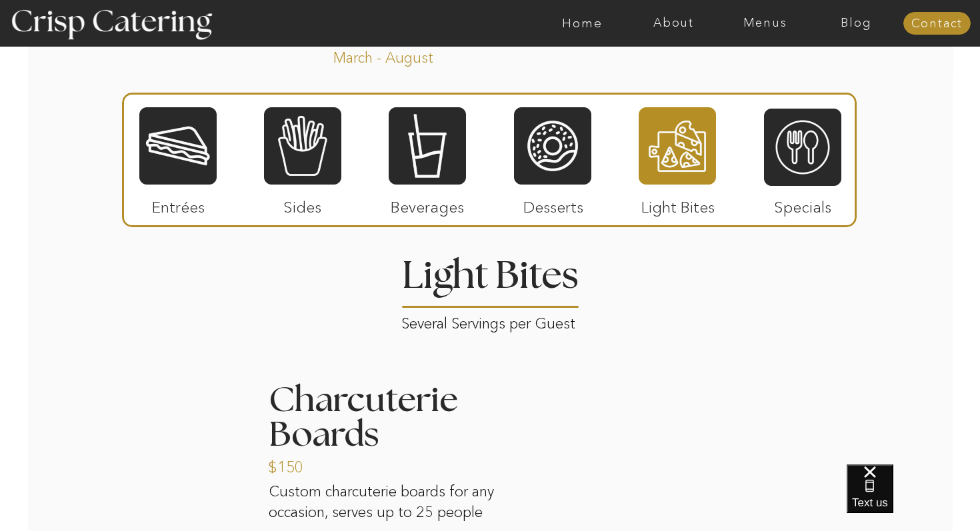
scroll to position [1163, 0]
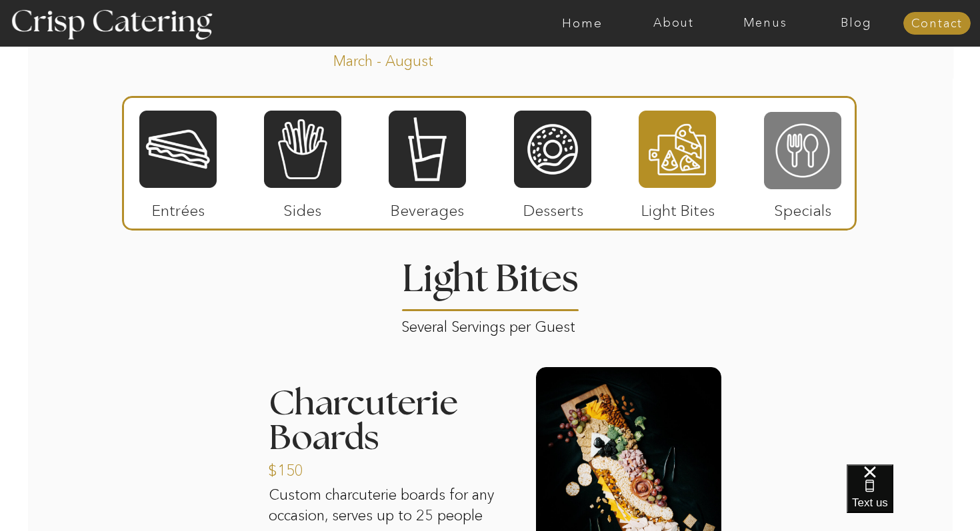
click at [789, 144] on div at bounding box center [802, 151] width 77 height 80
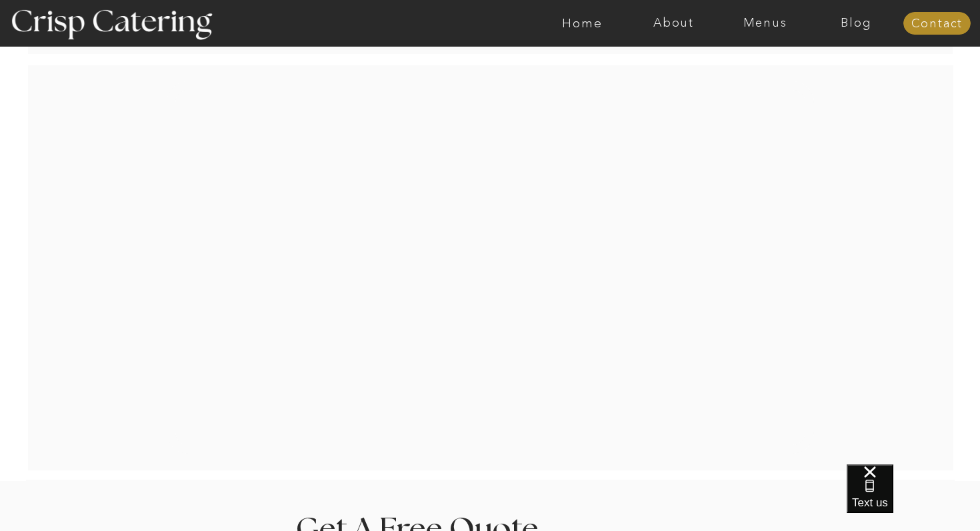
scroll to position [2065, 0]
